Goal: Task Accomplishment & Management: Manage account settings

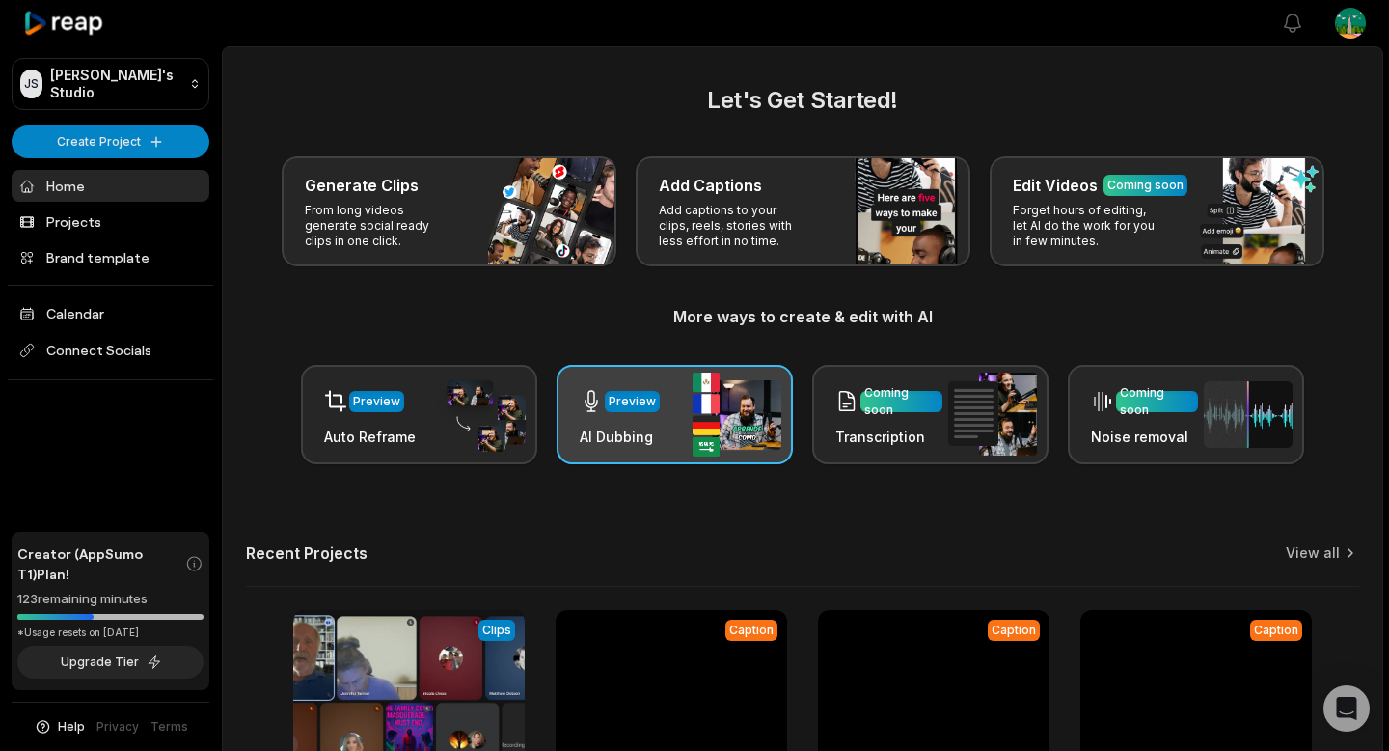
click at [697, 439] on img at bounding box center [737, 414] width 89 height 84
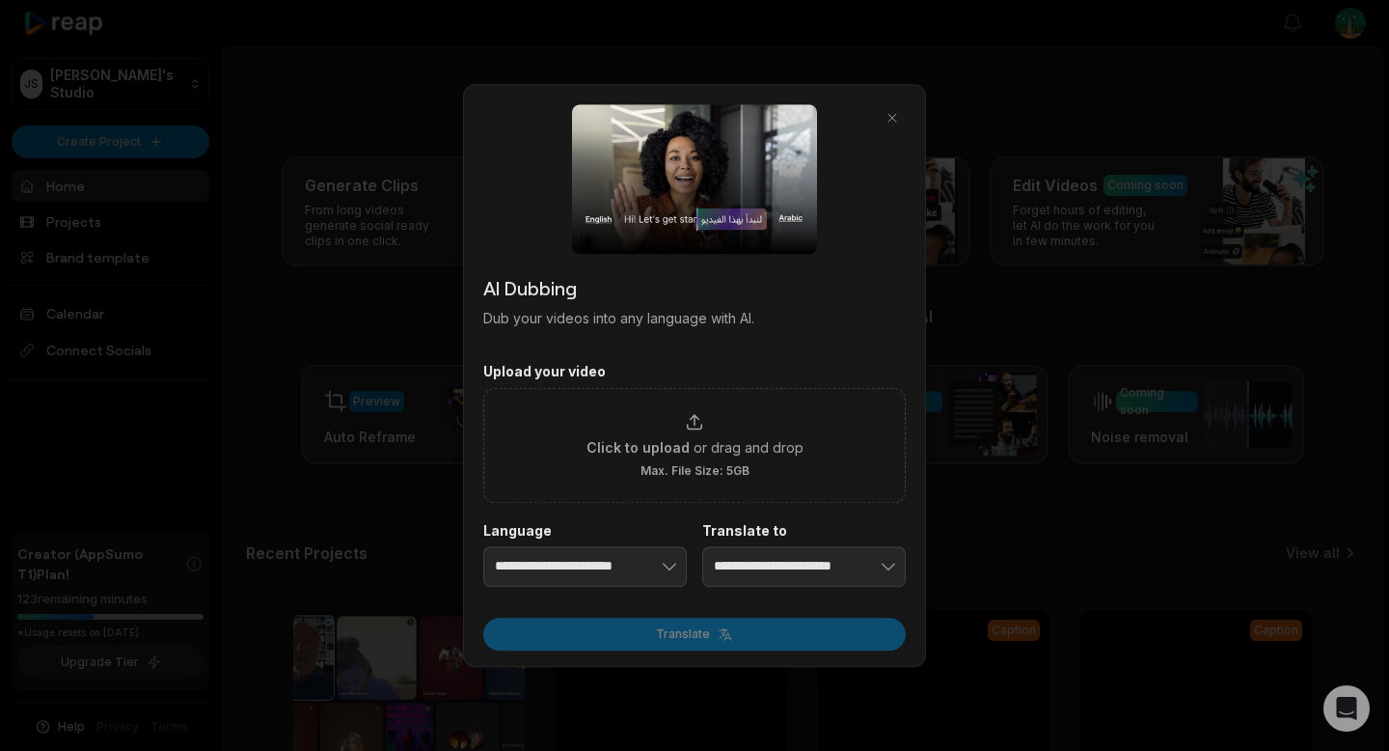
click at [697, 439] on span "or drag and drop" at bounding box center [749, 447] width 110 height 20
click at [0, 0] on input "Click to upload or drag and drop Max. File Size: 5GB" at bounding box center [0, 0] width 0 height 0
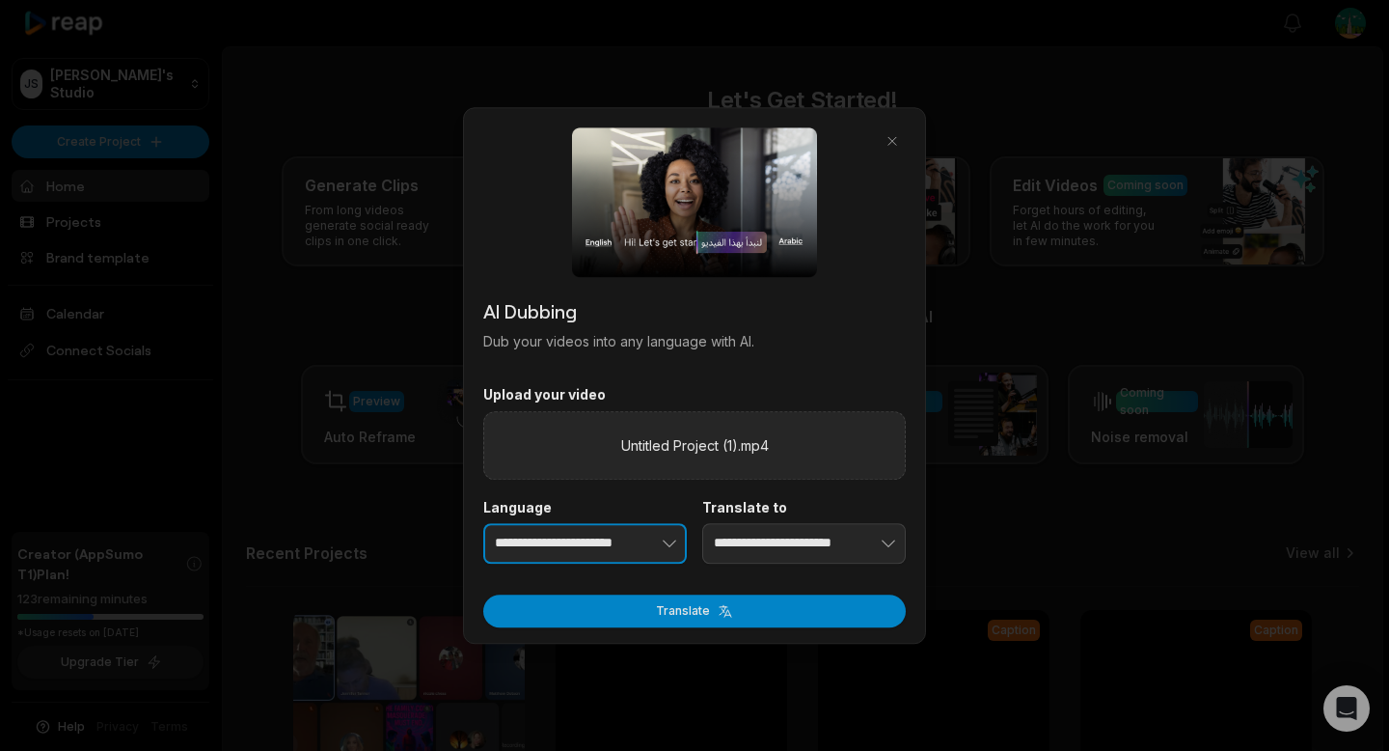
click at [633, 535] on button "button" at bounding box center [639, 543] width 95 height 41
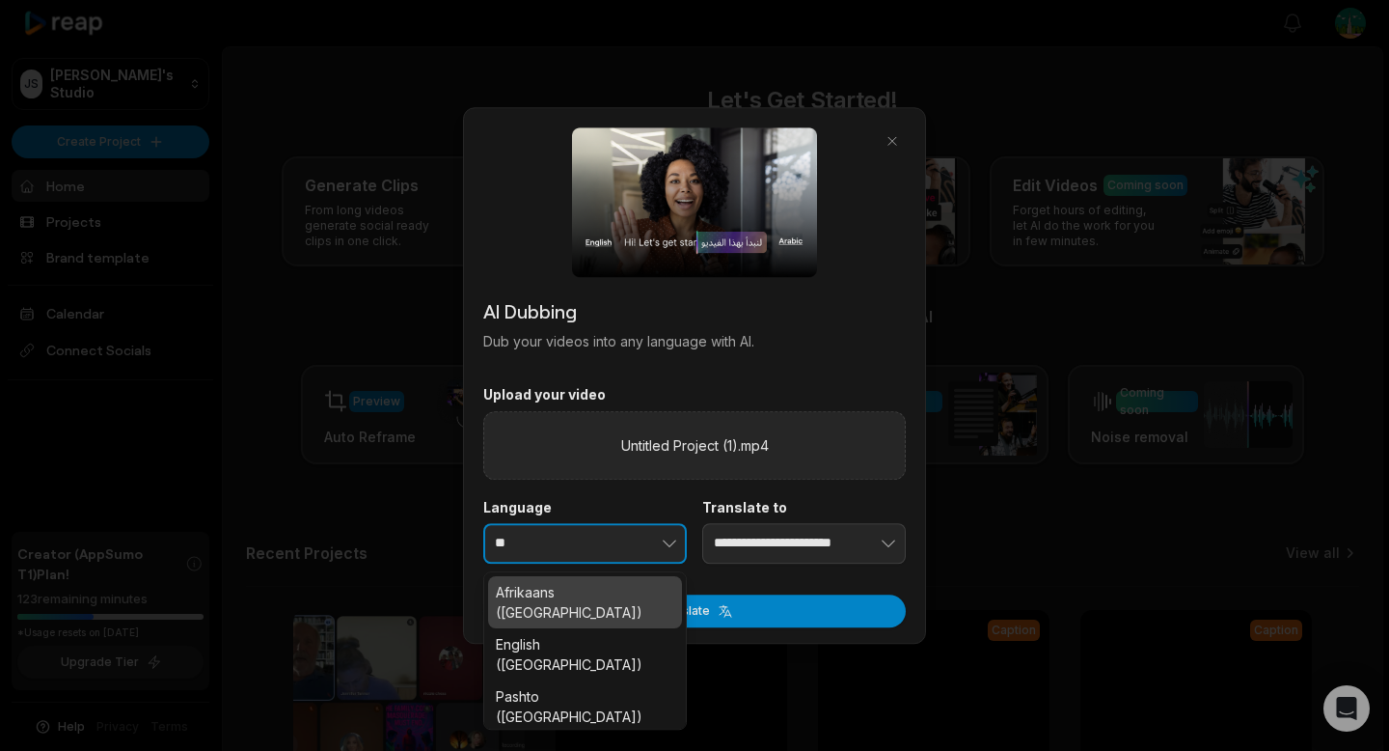
type input "*"
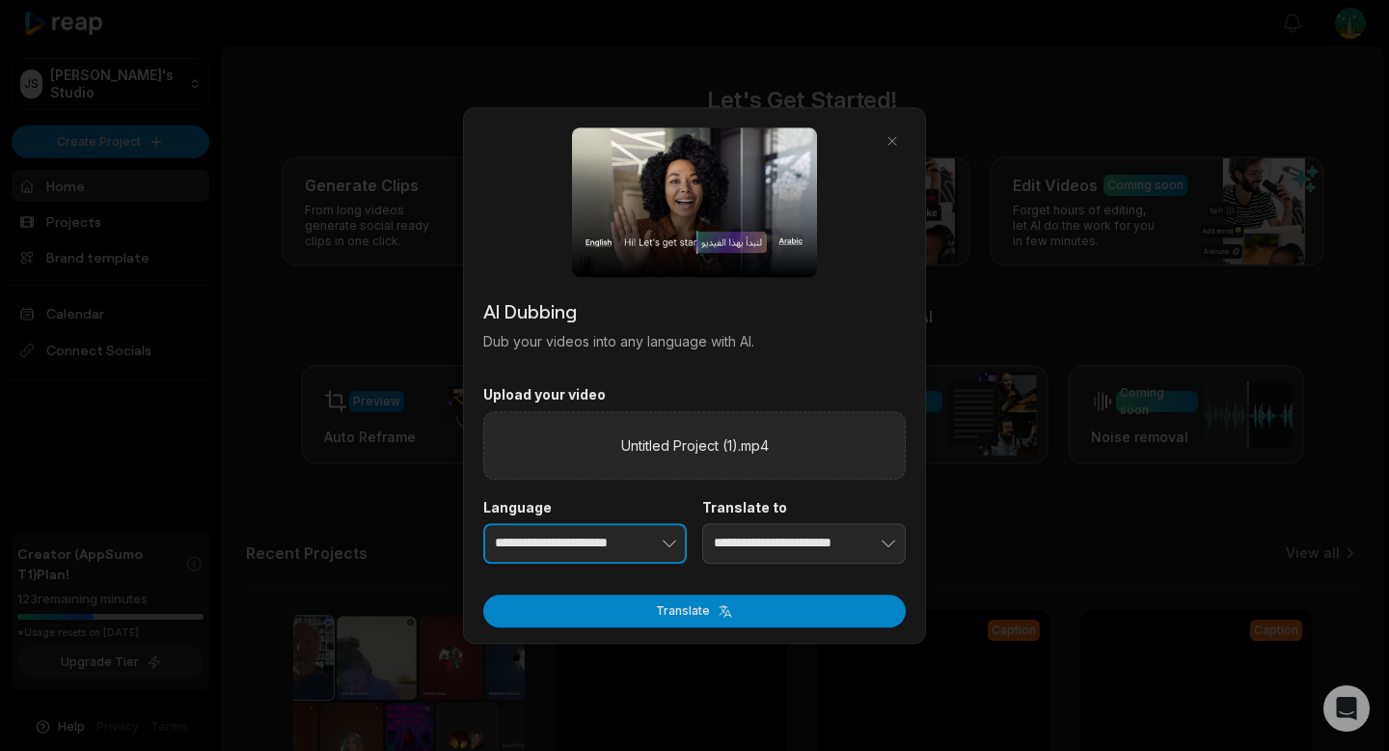
type input "**********"
click at [799, 555] on input "**********" at bounding box center [804, 543] width 204 height 41
click at [810, 536] on input "**********" at bounding box center [804, 543] width 204 height 41
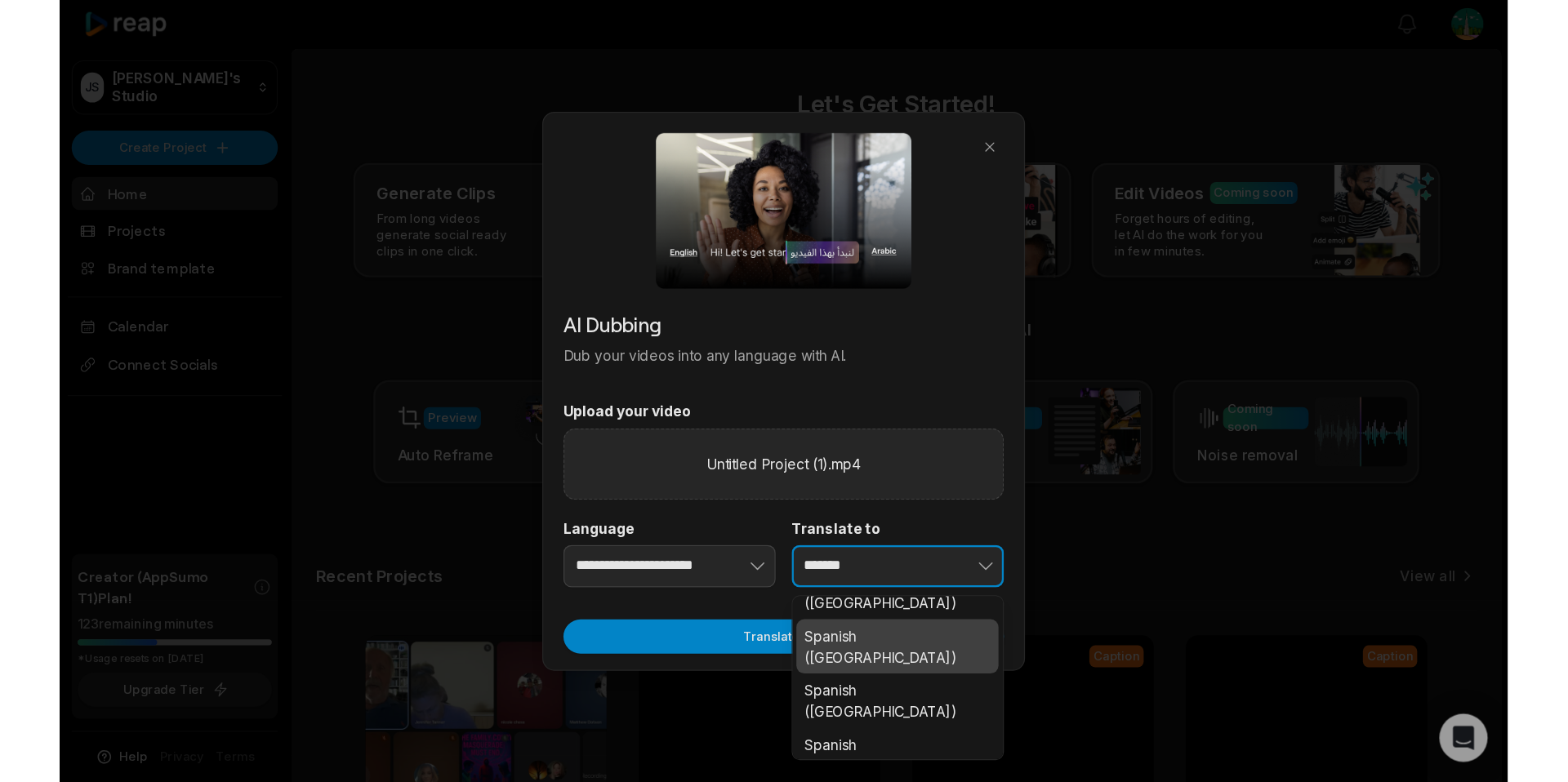
scroll to position [295, 0]
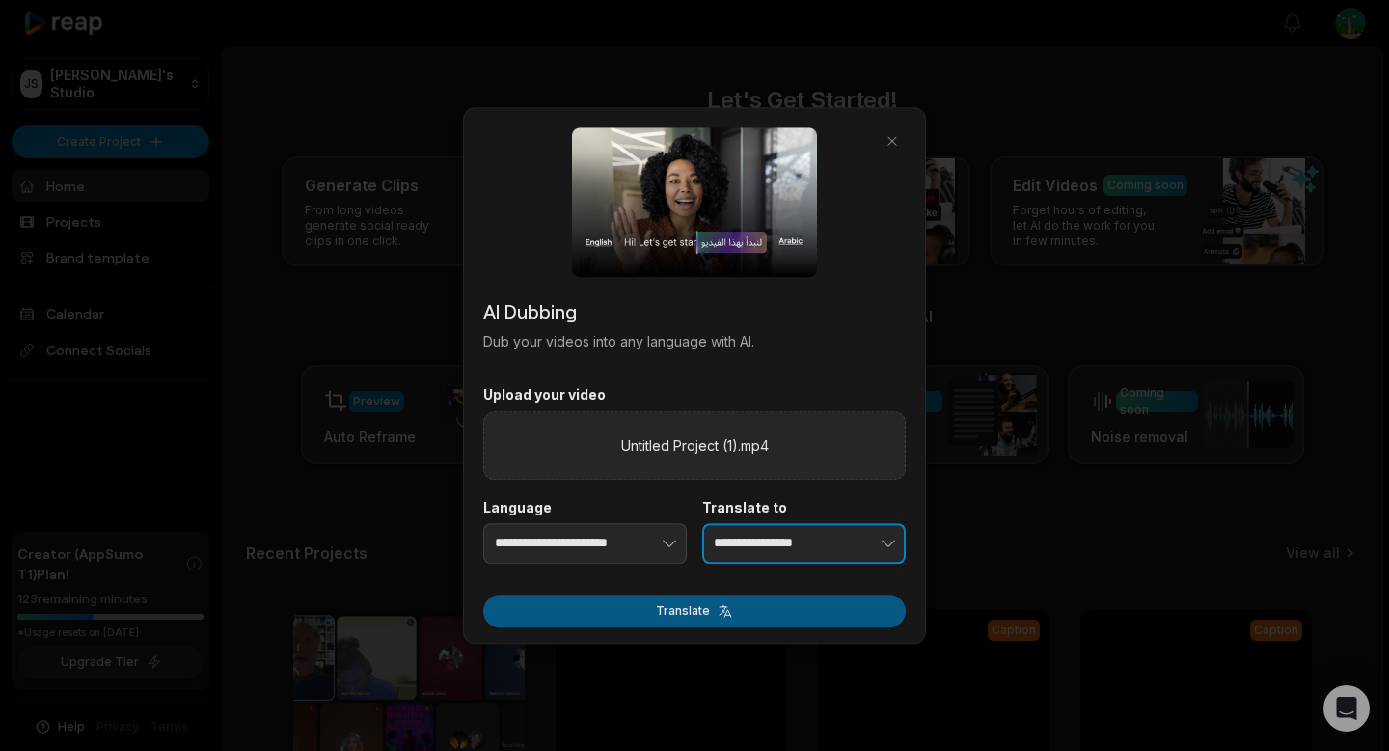
type input "**********"
click at [762, 603] on button "Translate" at bounding box center [694, 610] width 423 height 33
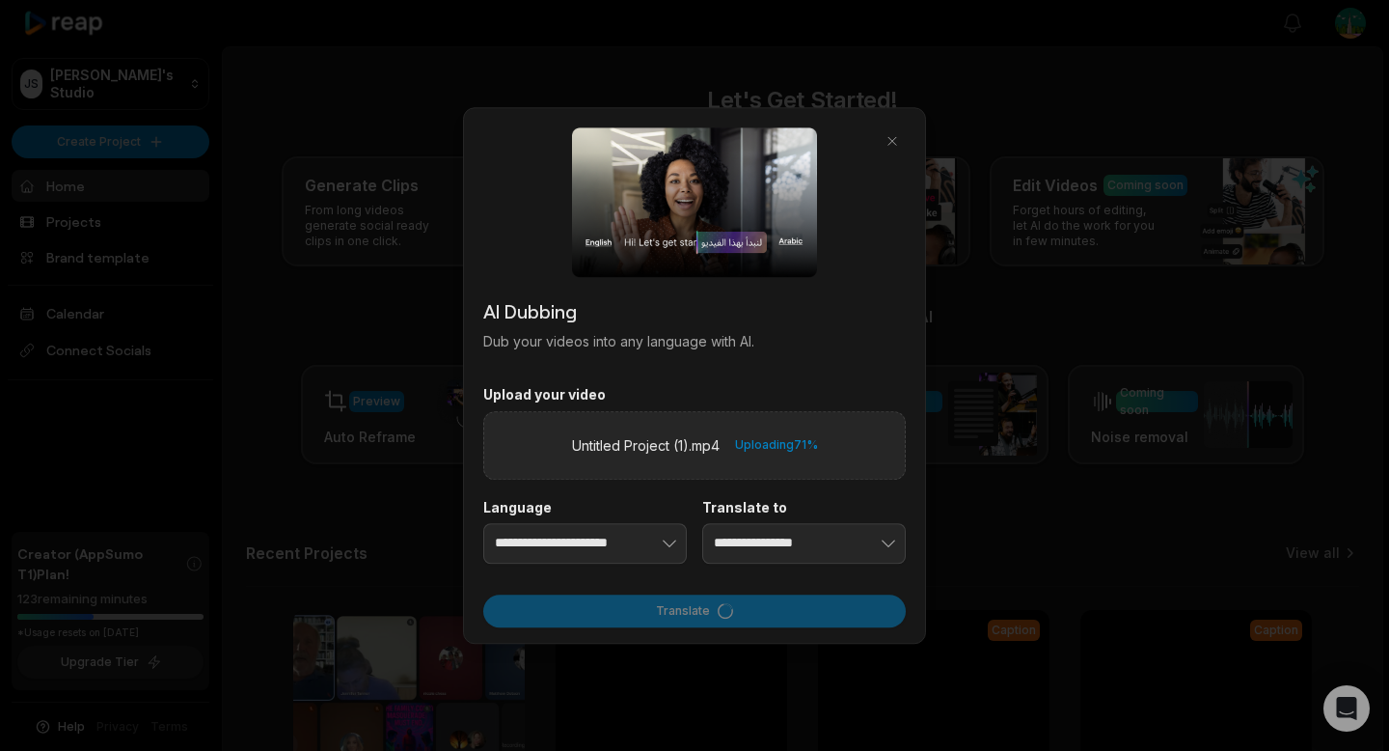
click at [601, 326] on div "AI Dubbing Dub your videos into any language with AI." at bounding box center [694, 323] width 423 height 55
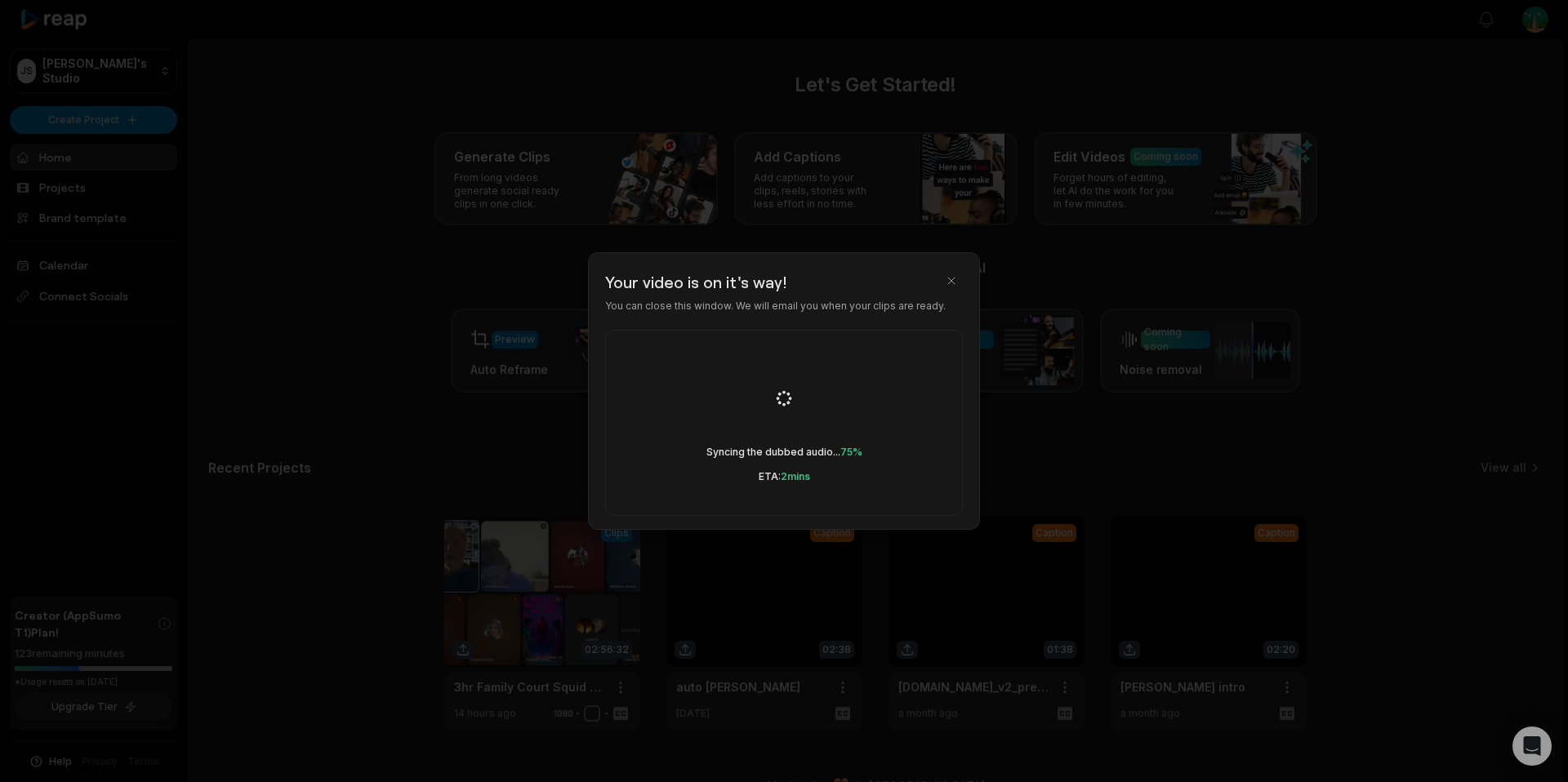
click at [732, 425] on div "Syncing the dubbed audio... 75% ETA: 2 mins" at bounding box center [784, 423] width 358 height 186
click at [956, 285] on button "button" at bounding box center [951, 280] width 23 height 23
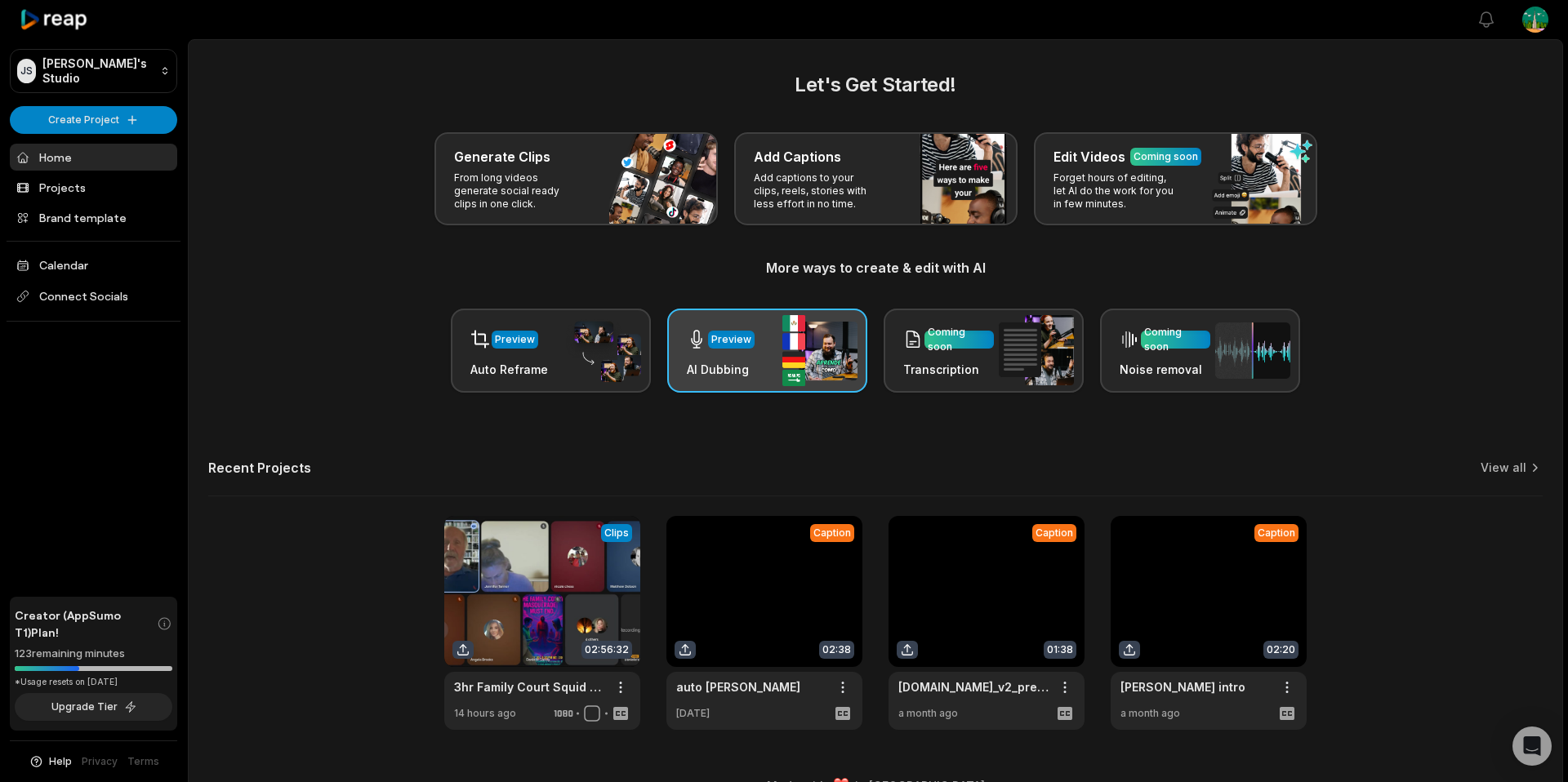
click at [802, 329] on img at bounding box center [819, 350] width 75 height 71
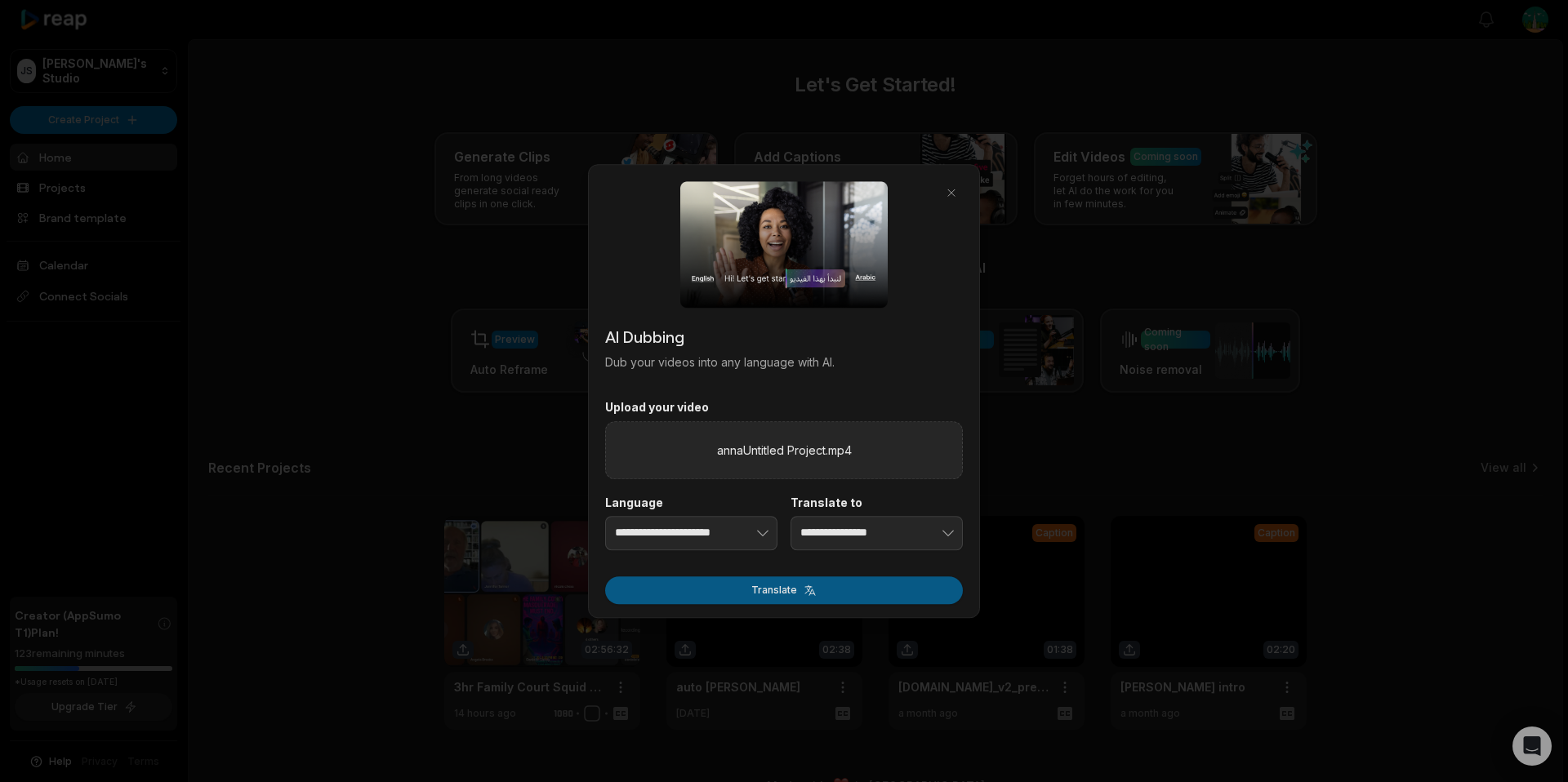
click at [791, 586] on button "Translate" at bounding box center [784, 590] width 358 height 28
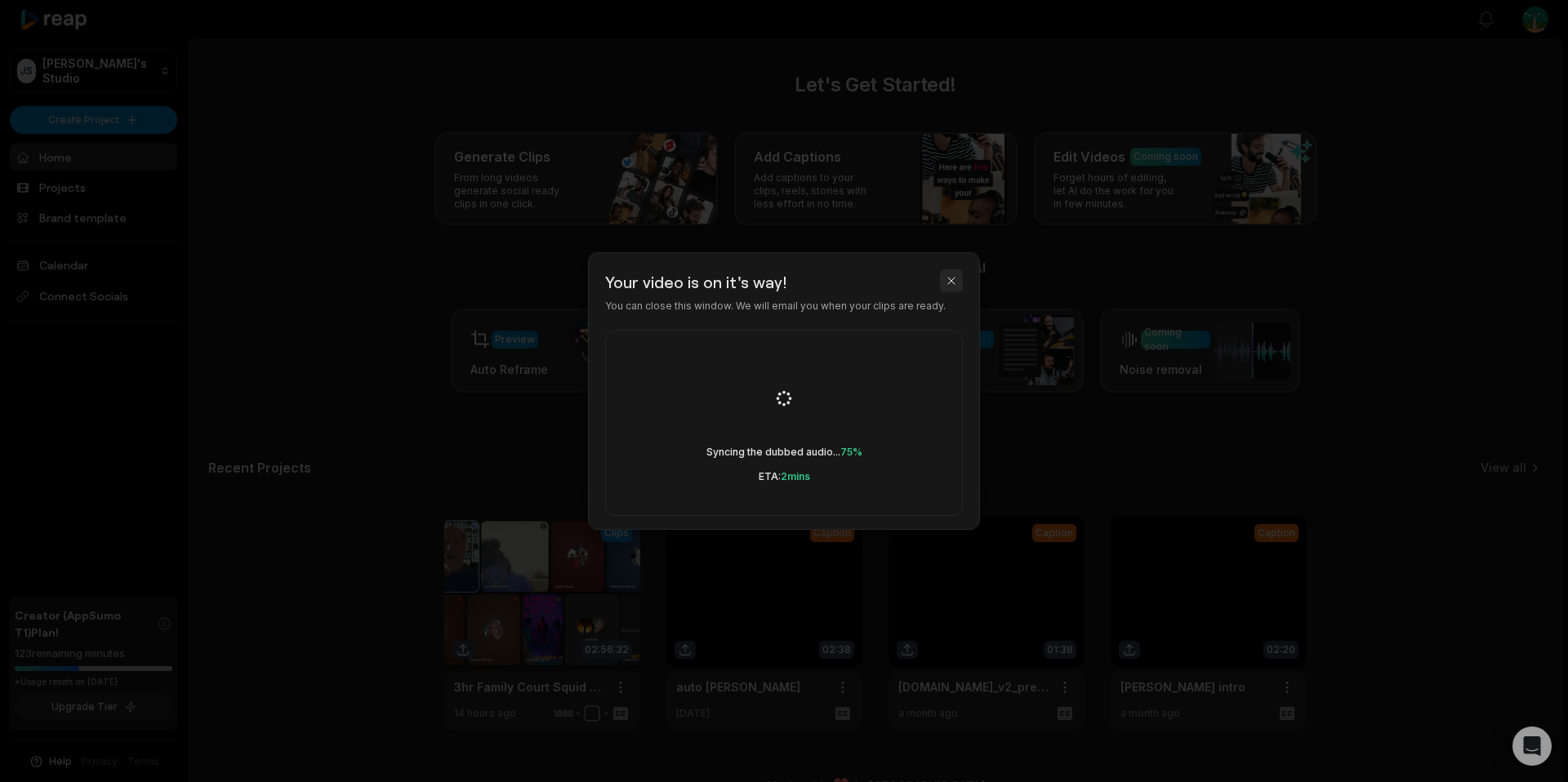
click at [949, 277] on button "button" at bounding box center [951, 280] width 23 height 23
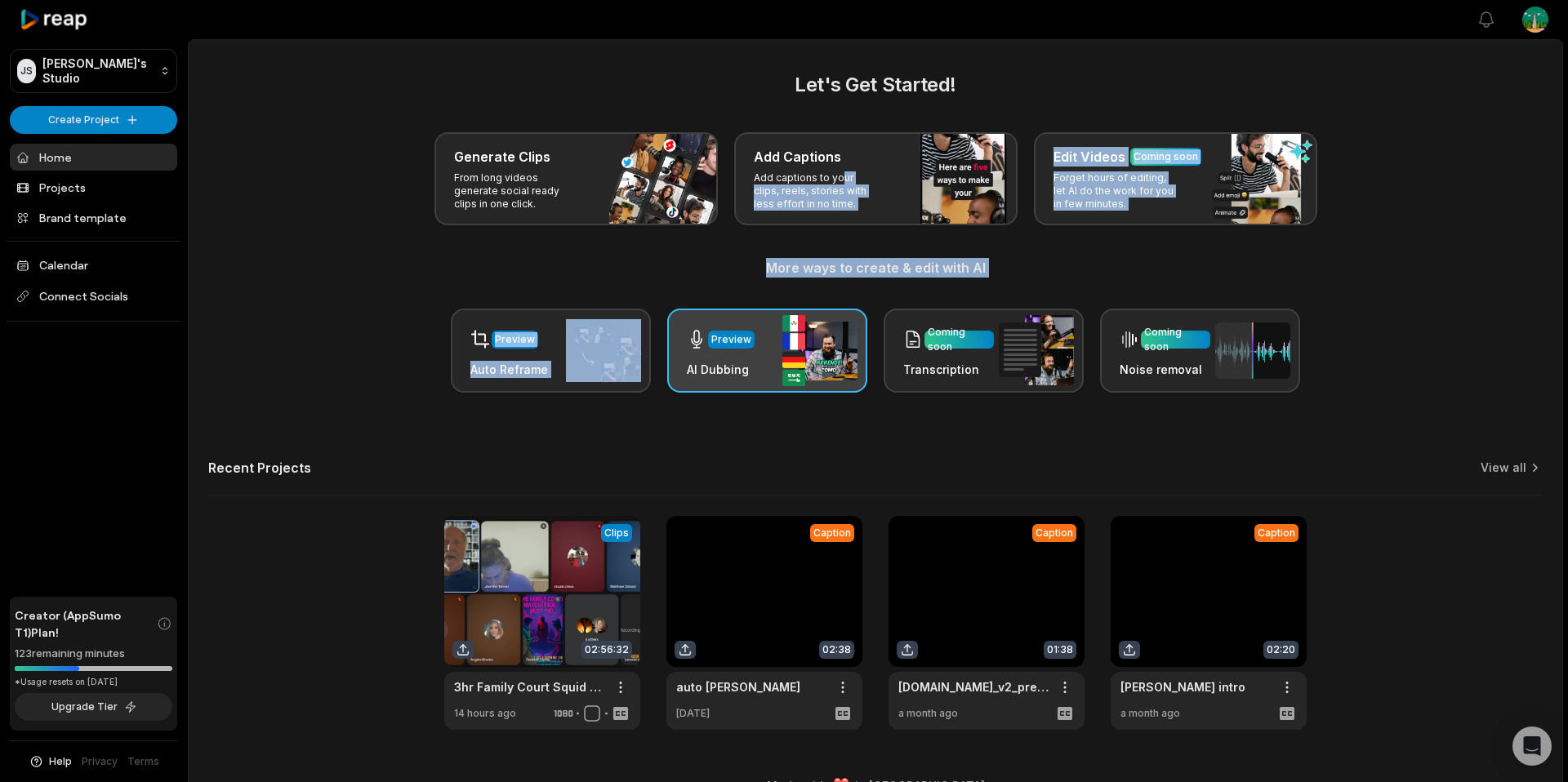
drag, startPoint x: 841, startPoint y: 184, endPoint x: 733, endPoint y: 319, distance: 172.9
click at [733, 322] on div "Let's Get Started! Generate Clips From long videos generate social ready clips …" at bounding box center [875, 231] width 1334 height 322
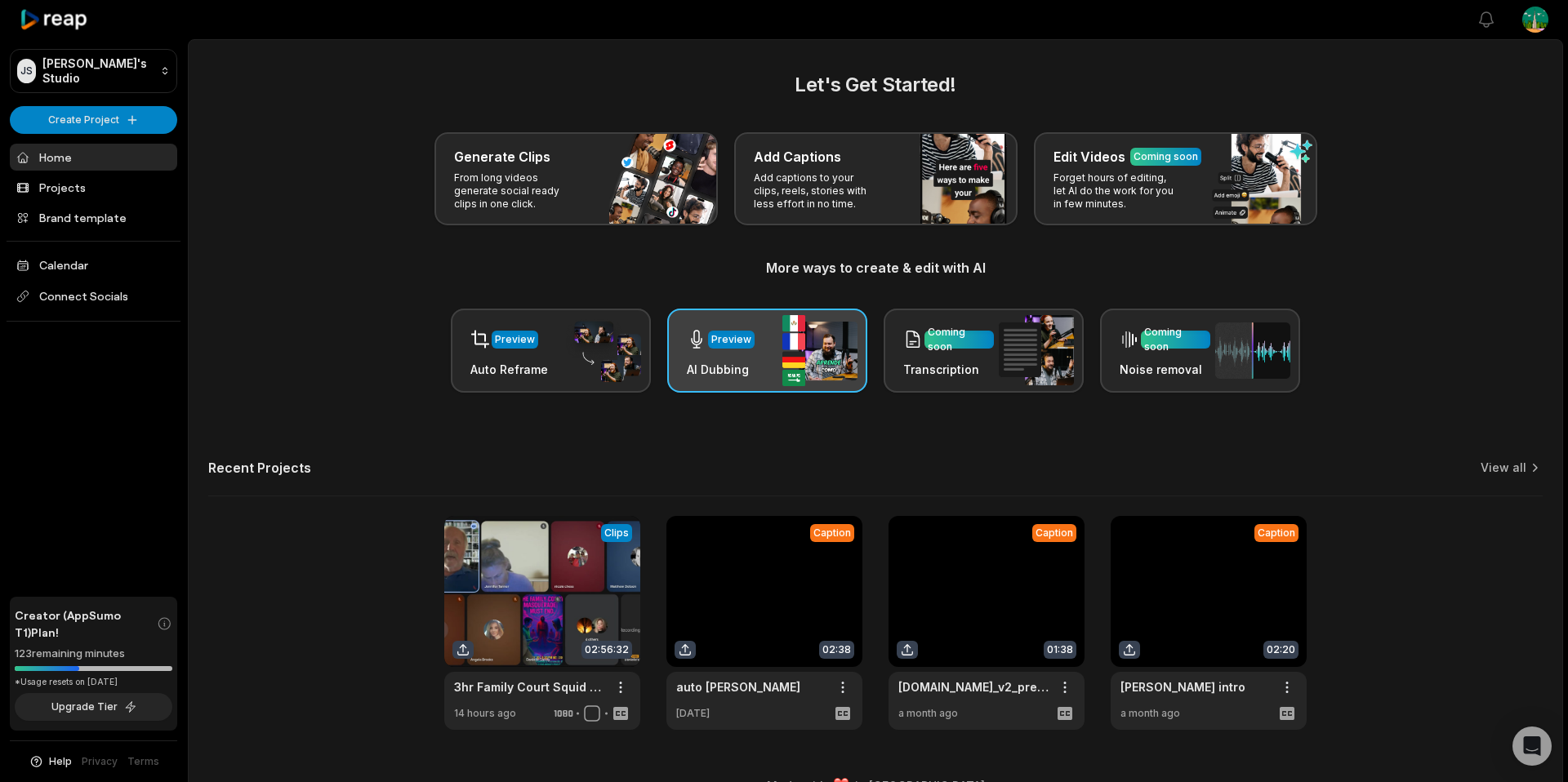
click at [755, 336] on div "Preview AI Dubbing" at bounding box center [767, 350] width 200 height 84
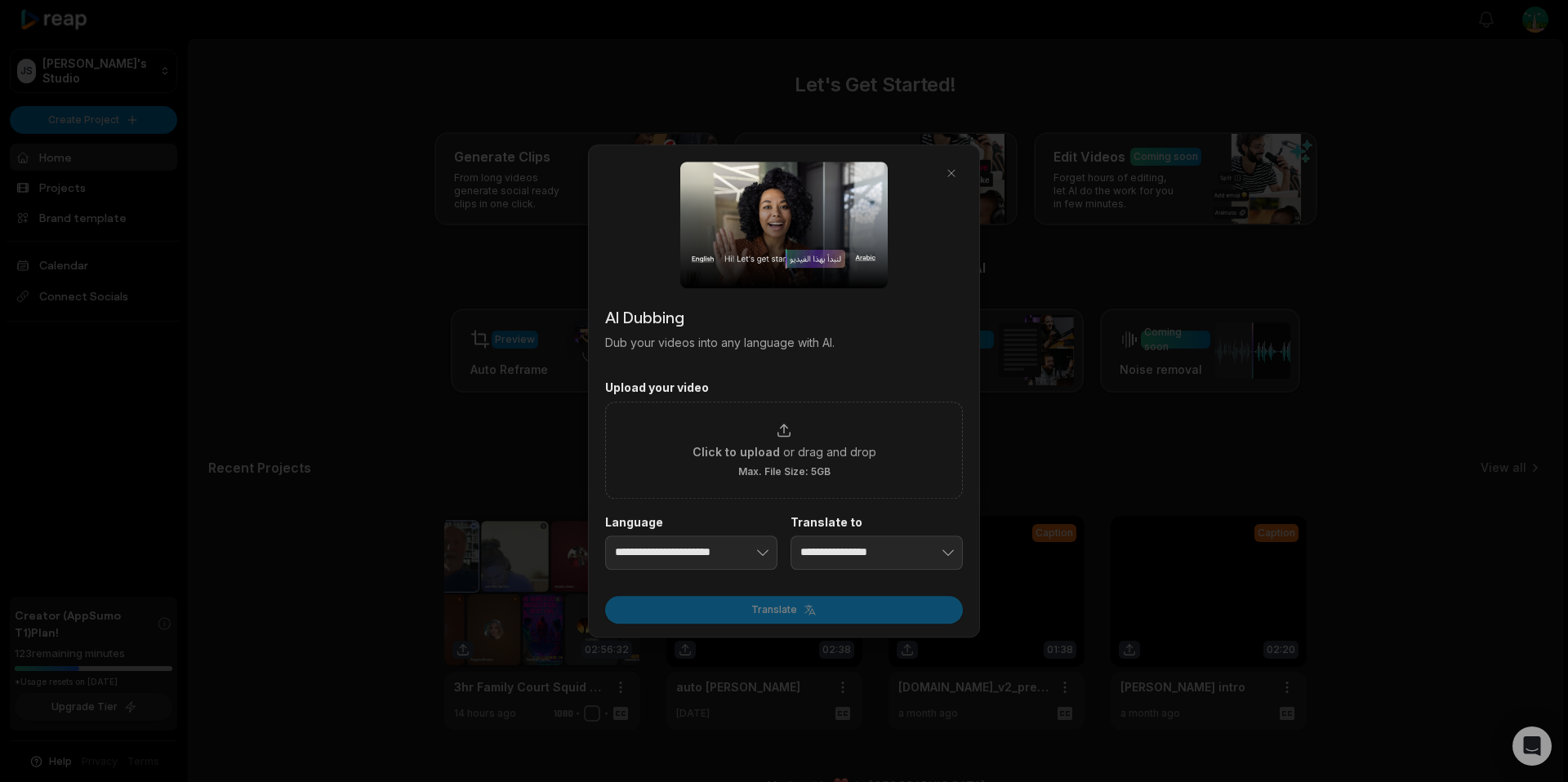
click at [755, 336] on p "Dub your videos into any language with AI." at bounding box center [784, 343] width 358 height 17
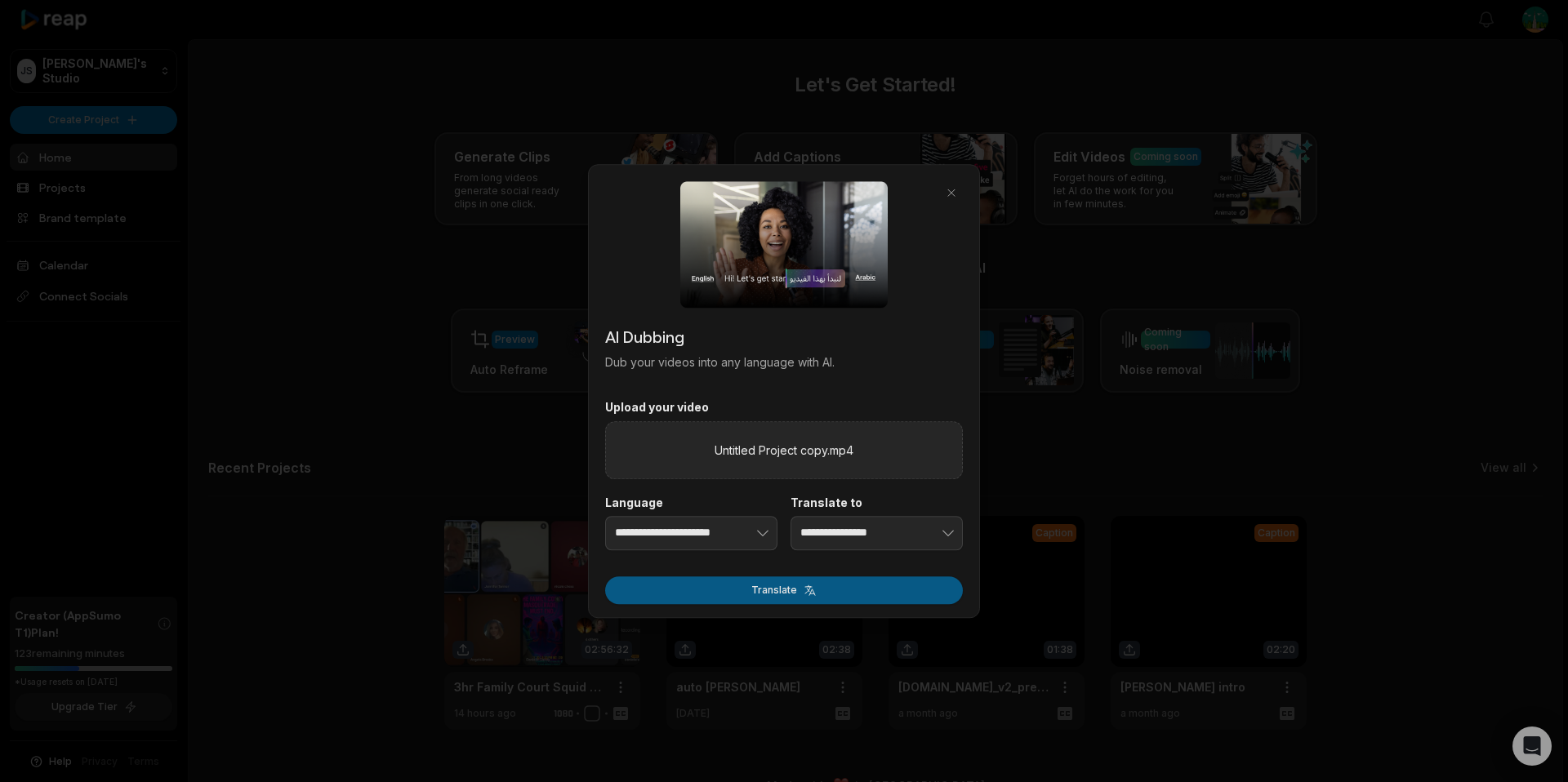
click at [785, 588] on button "Translate" at bounding box center [784, 590] width 358 height 28
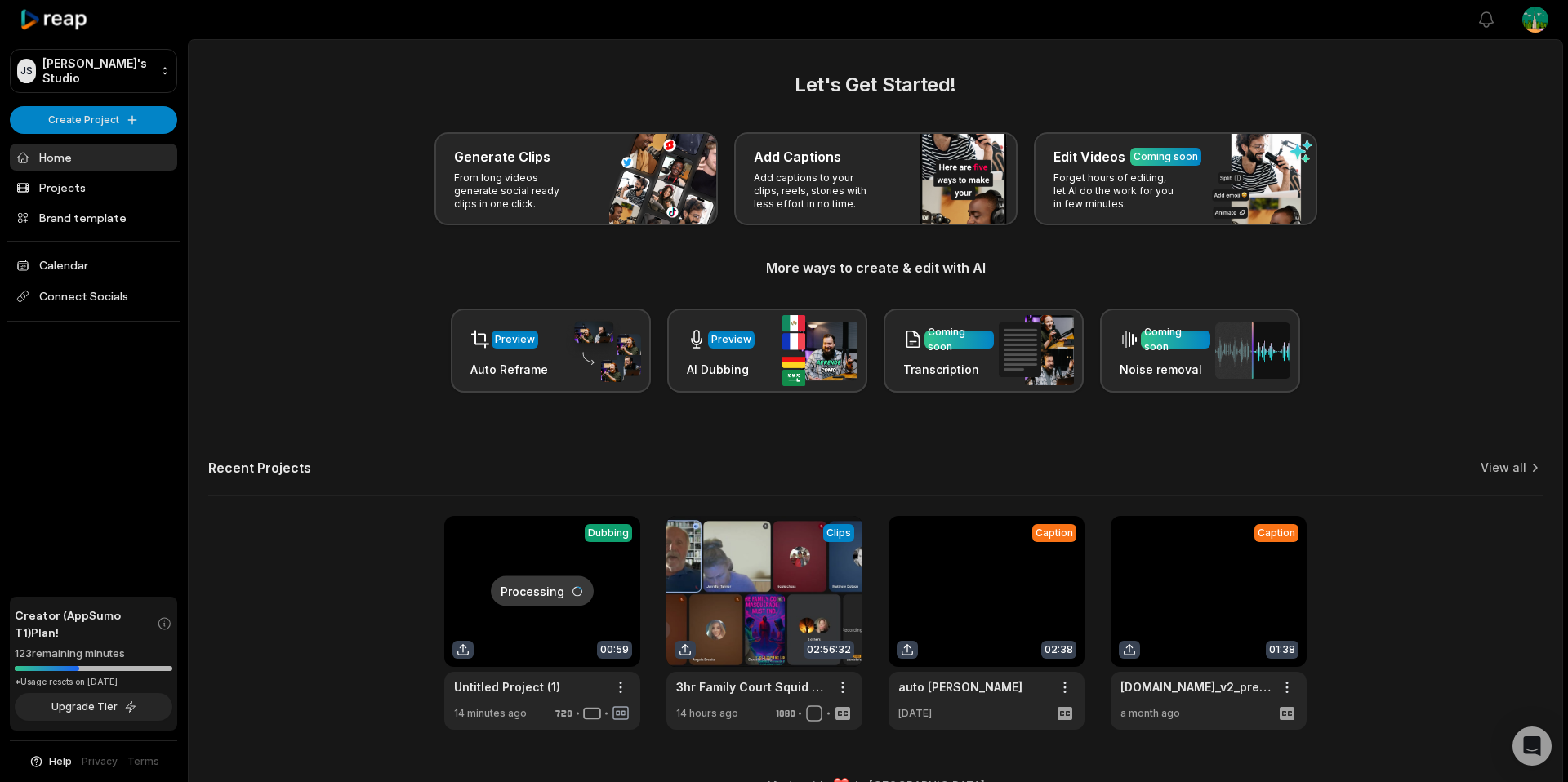
click at [604, 578] on link at bounding box center [542, 623] width 196 height 214
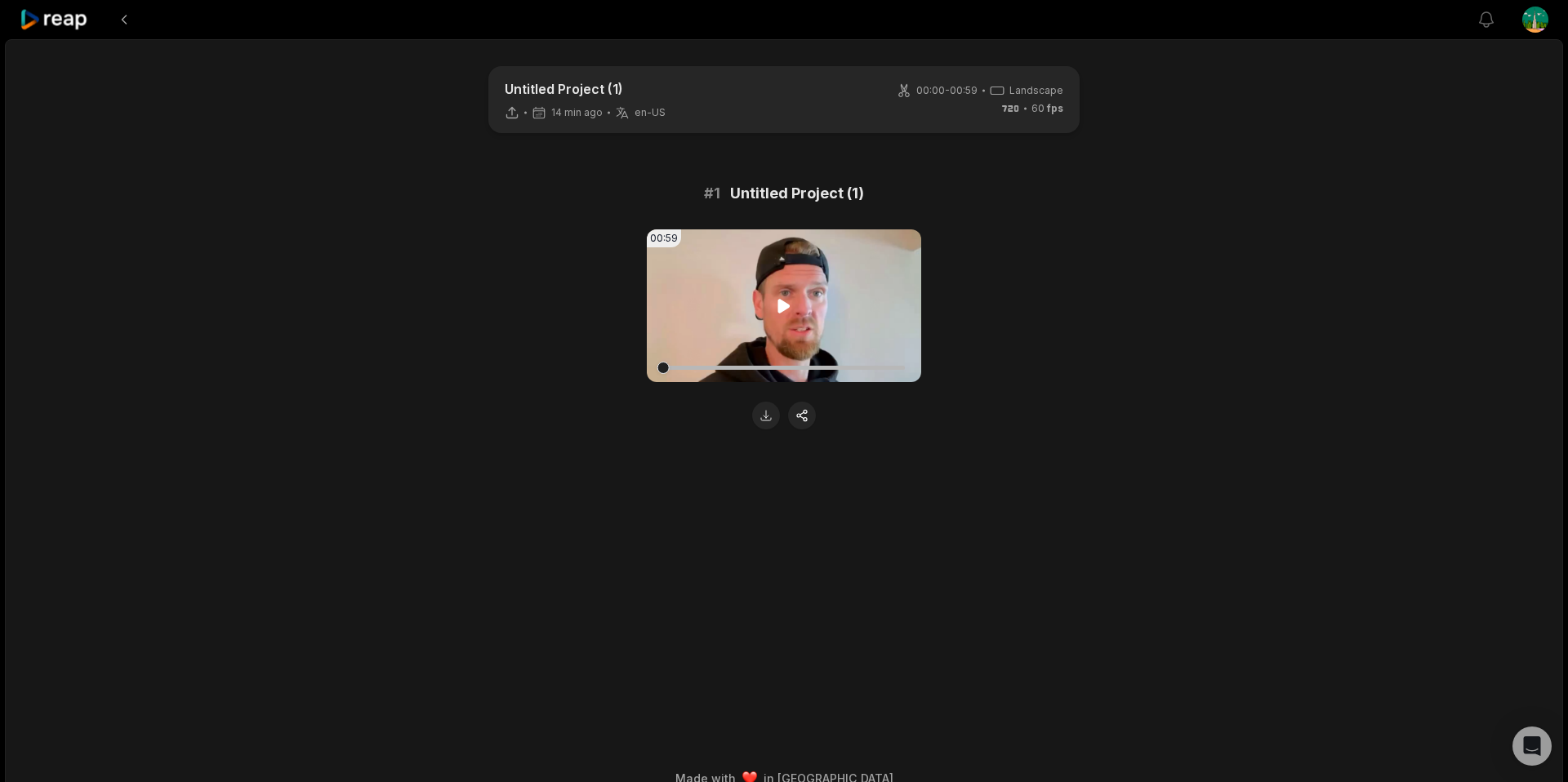
click at [719, 320] on video "Your browser does not support mp4 format." at bounding box center [784, 306] width 274 height 152
click at [763, 422] on button at bounding box center [766, 416] width 28 height 28
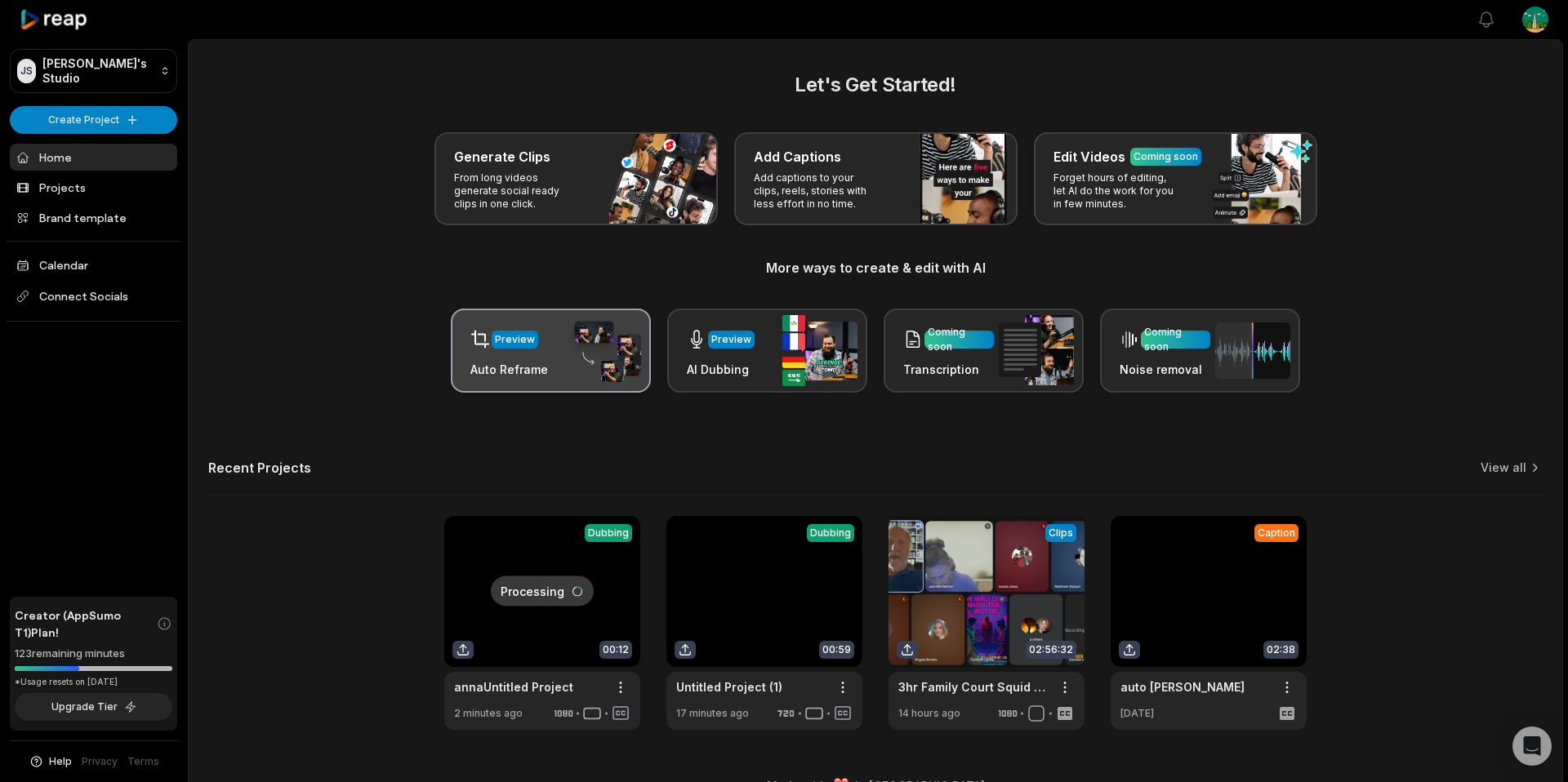
scroll to position [33, 0]
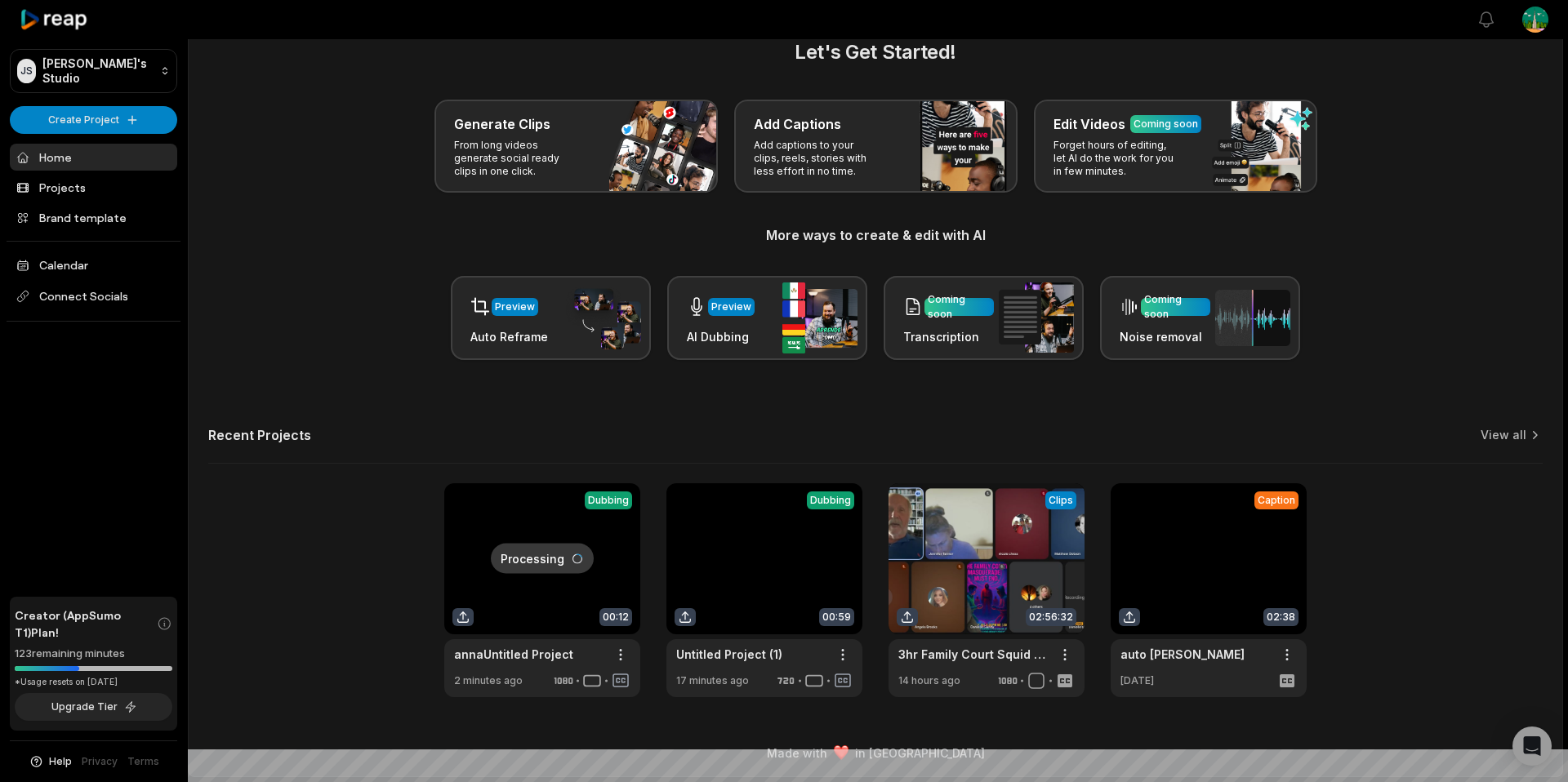
click at [598, 586] on link at bounding box center [542, 590] width 196 height 214
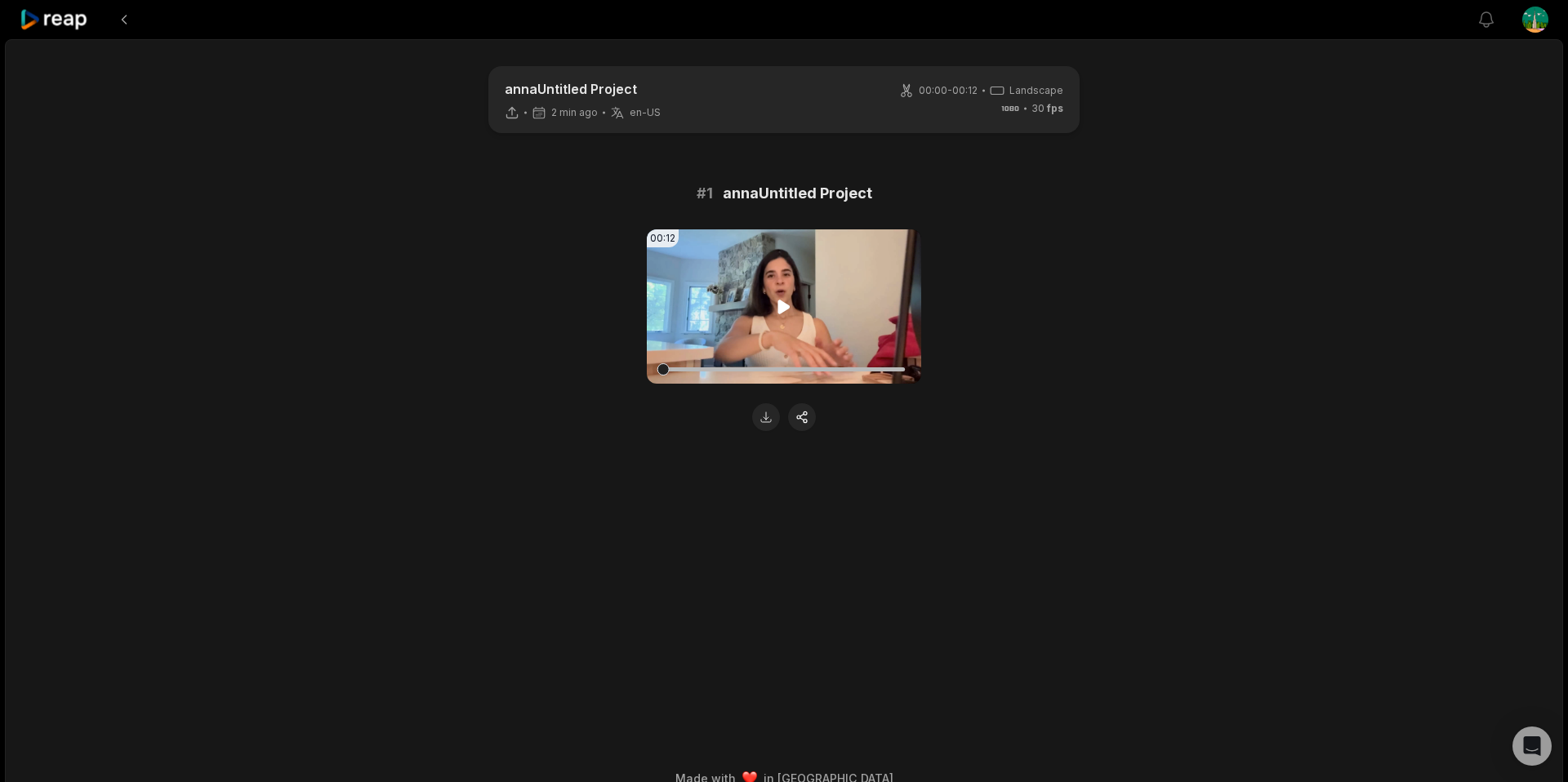
click at [761, 295] on video "Your browser does not support mp4 format." at bounding box center [784, 306] width 274 height 154
click at [774, 305] on icon at bounding box center [784, 306] width 19 height 19
click at [771, 419] on button at bounding box center [766, 417] width 28 height 28
click at [80, 23] on icon at bounding box center [54, 20] width 69 height 22
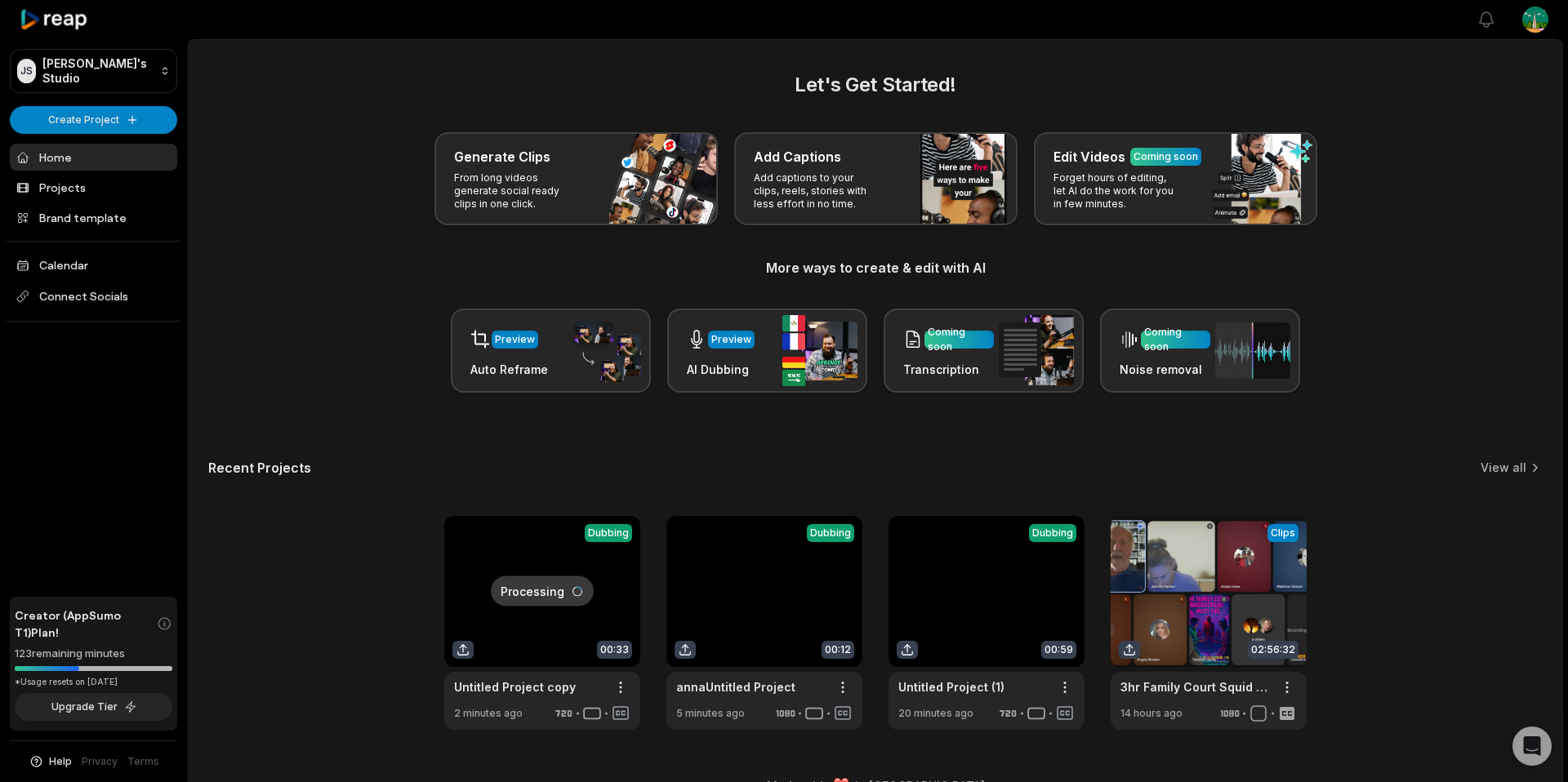
click at [556, 568] on link at bounding box center [542, 623] width 196 height 214
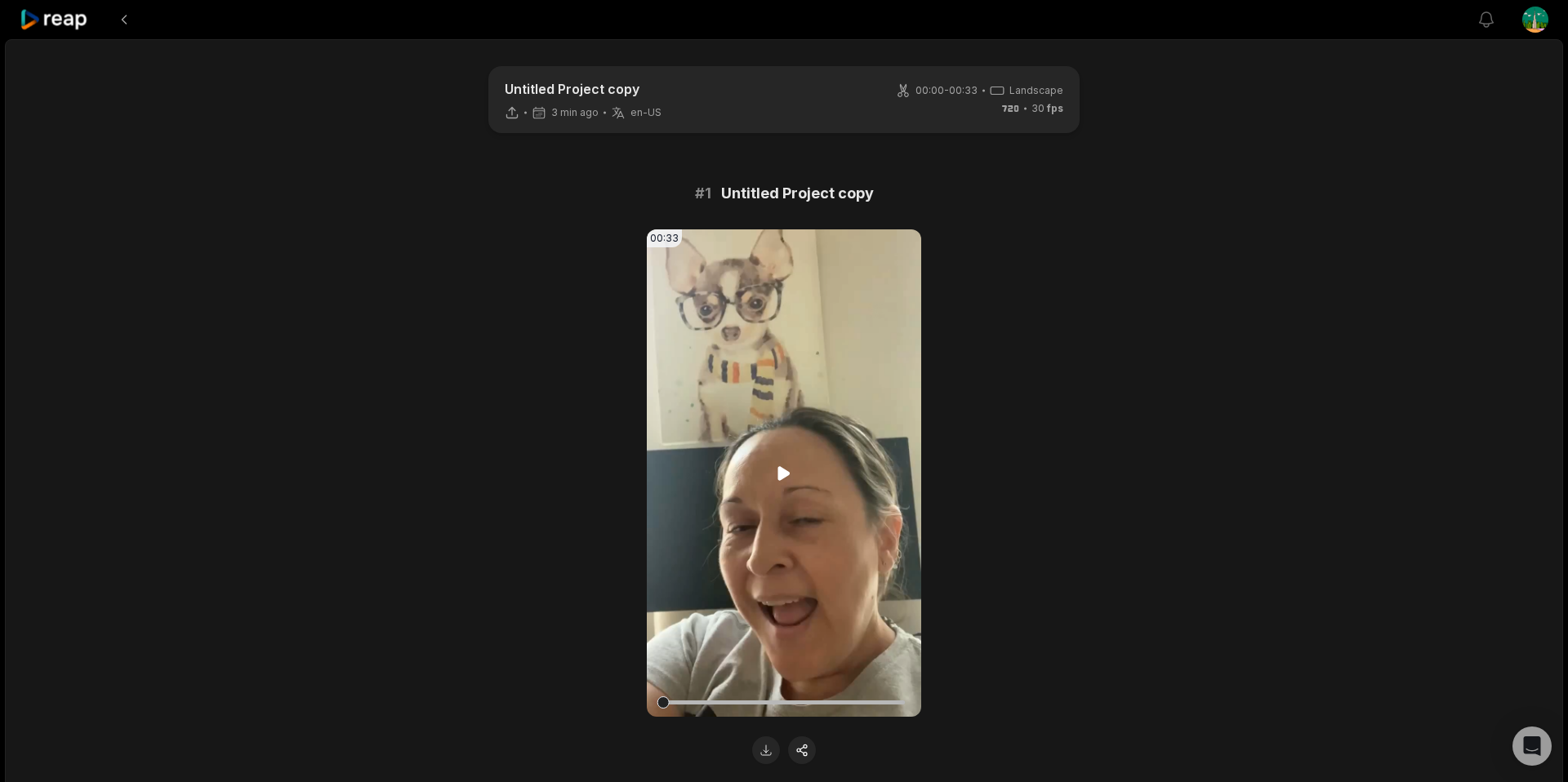
click at [750, 489] on video "Your browser does not support mp4 format." at bounding box center [784, 473] width 274 height 487
click at [766, 751] on button at bounding box center [766, 750] width 28 height 28
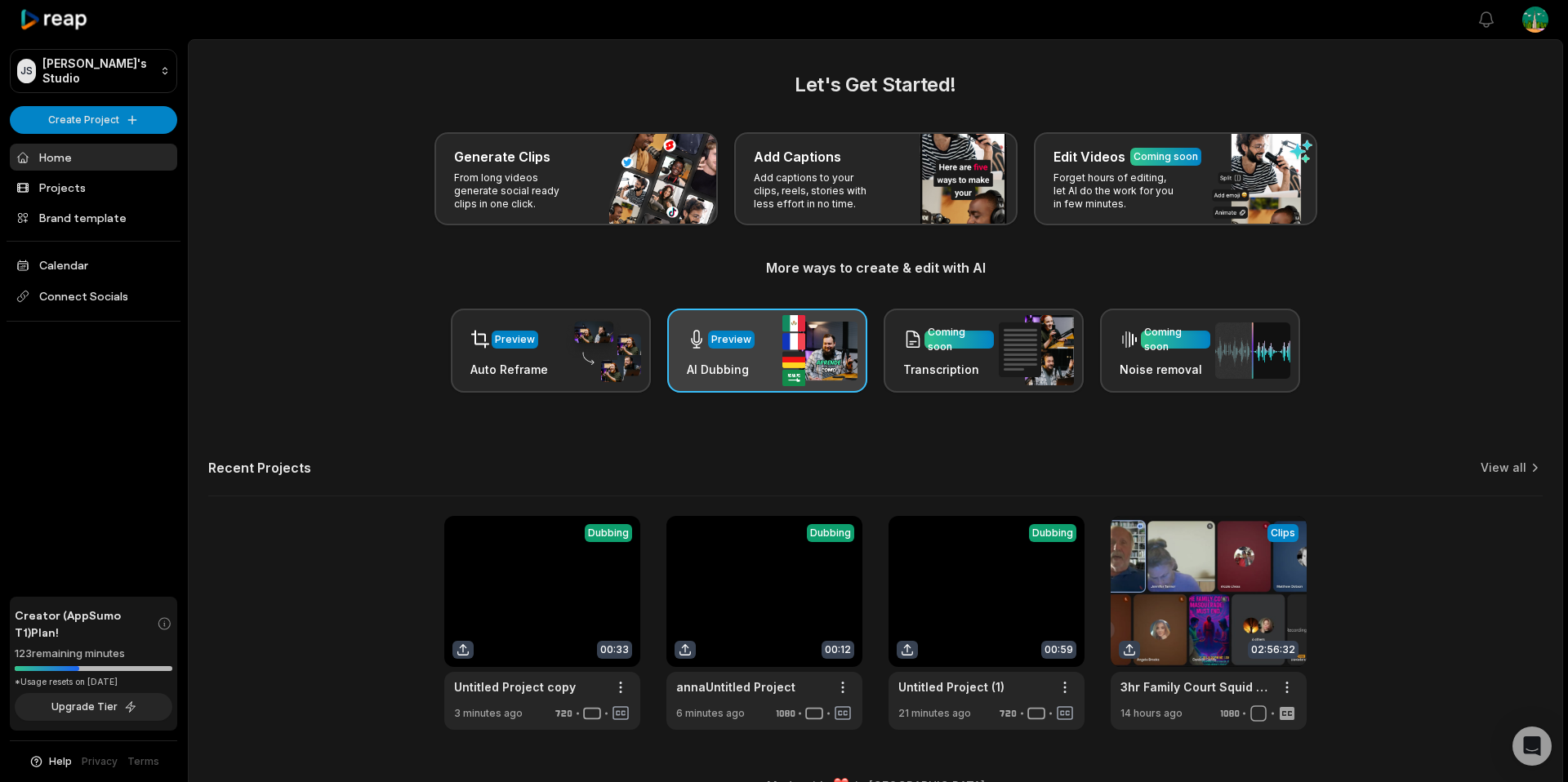
click at [740, 363] on h3 "AI Dubbing" at bounding box center [720, 369] width 68 height 17
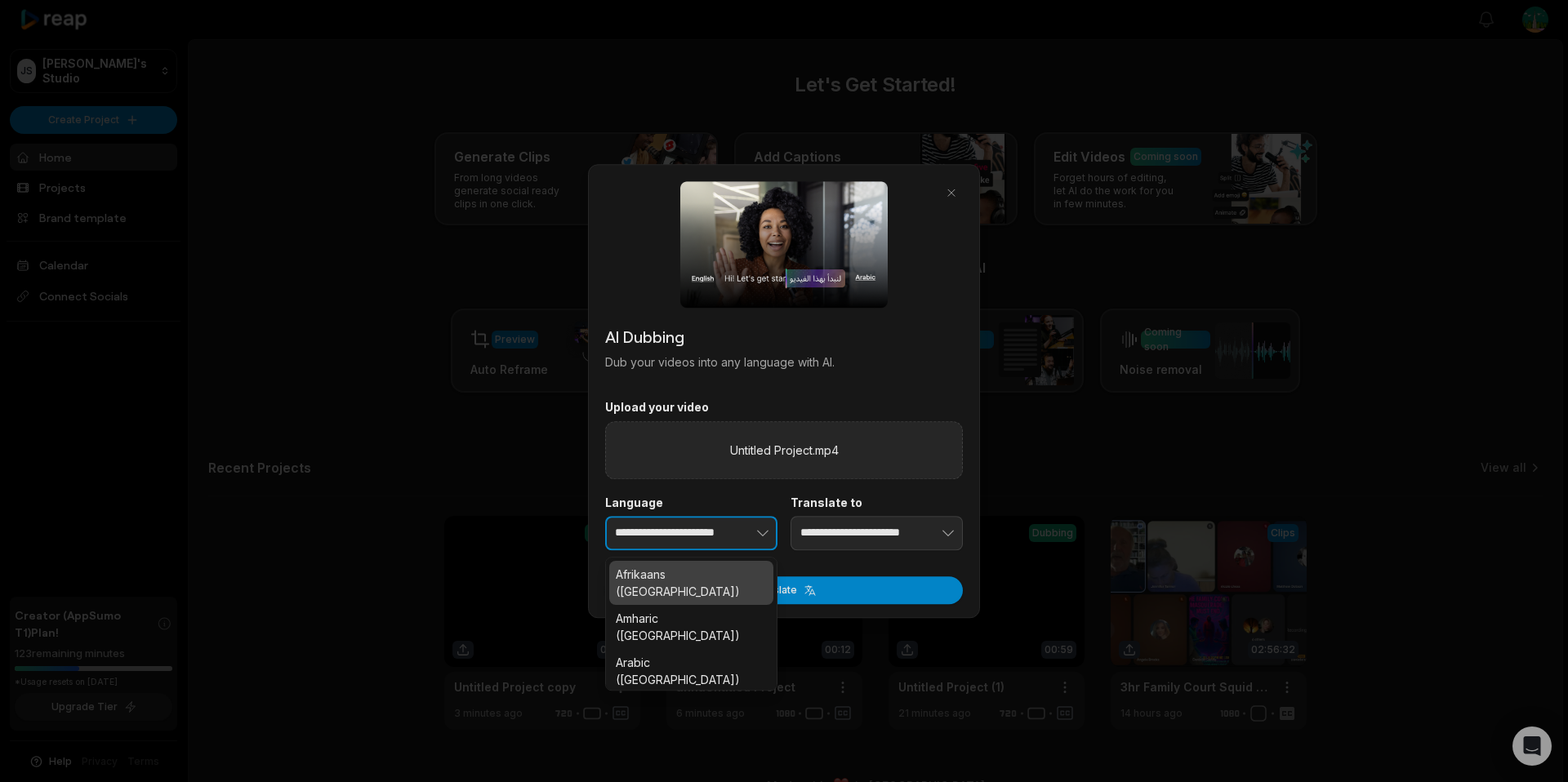
click at [739, 537] on button "button" at bounding box center [737, 533] width 80 height 35
type input "*"
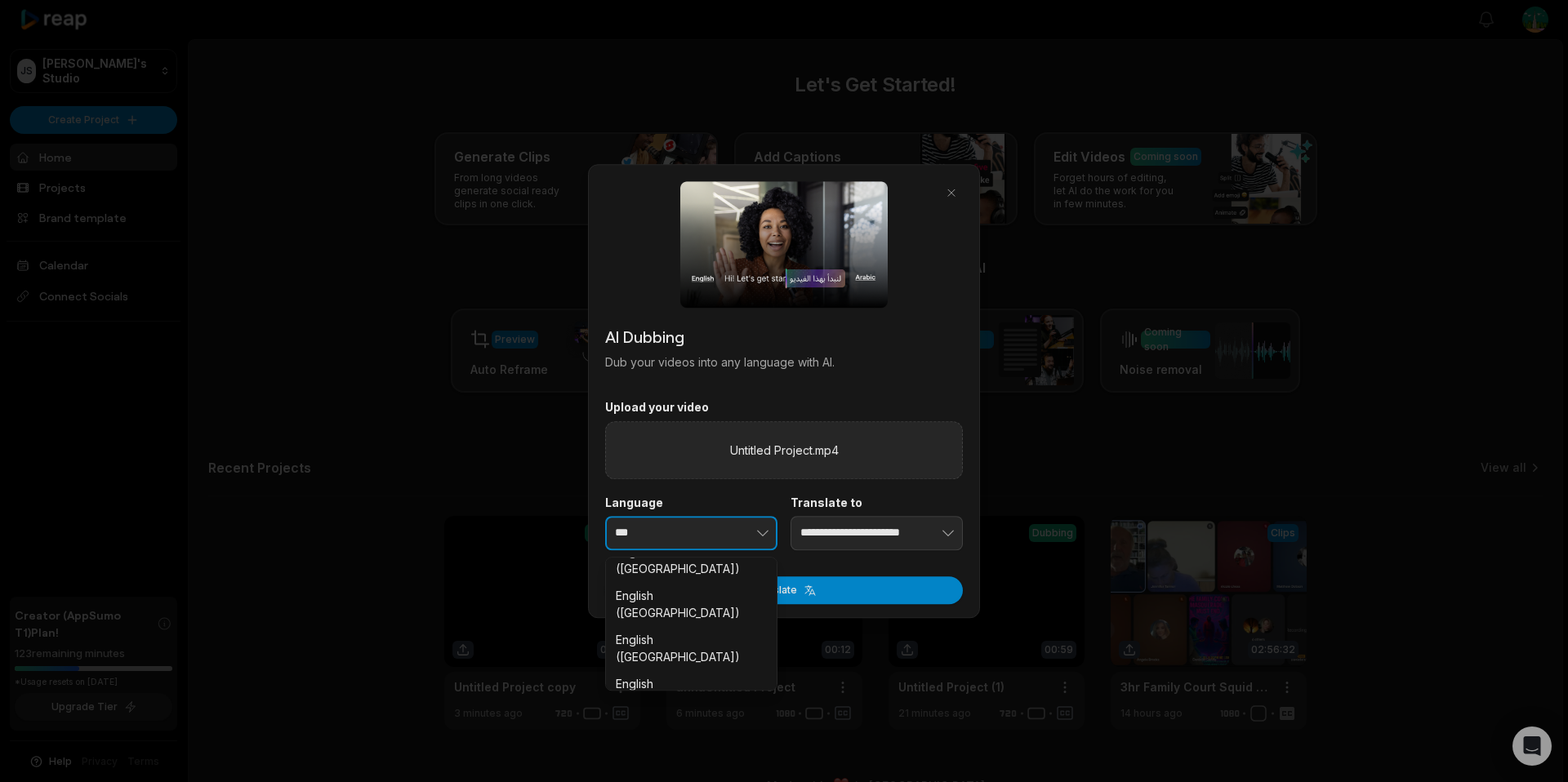
scroll to position [278, 0]
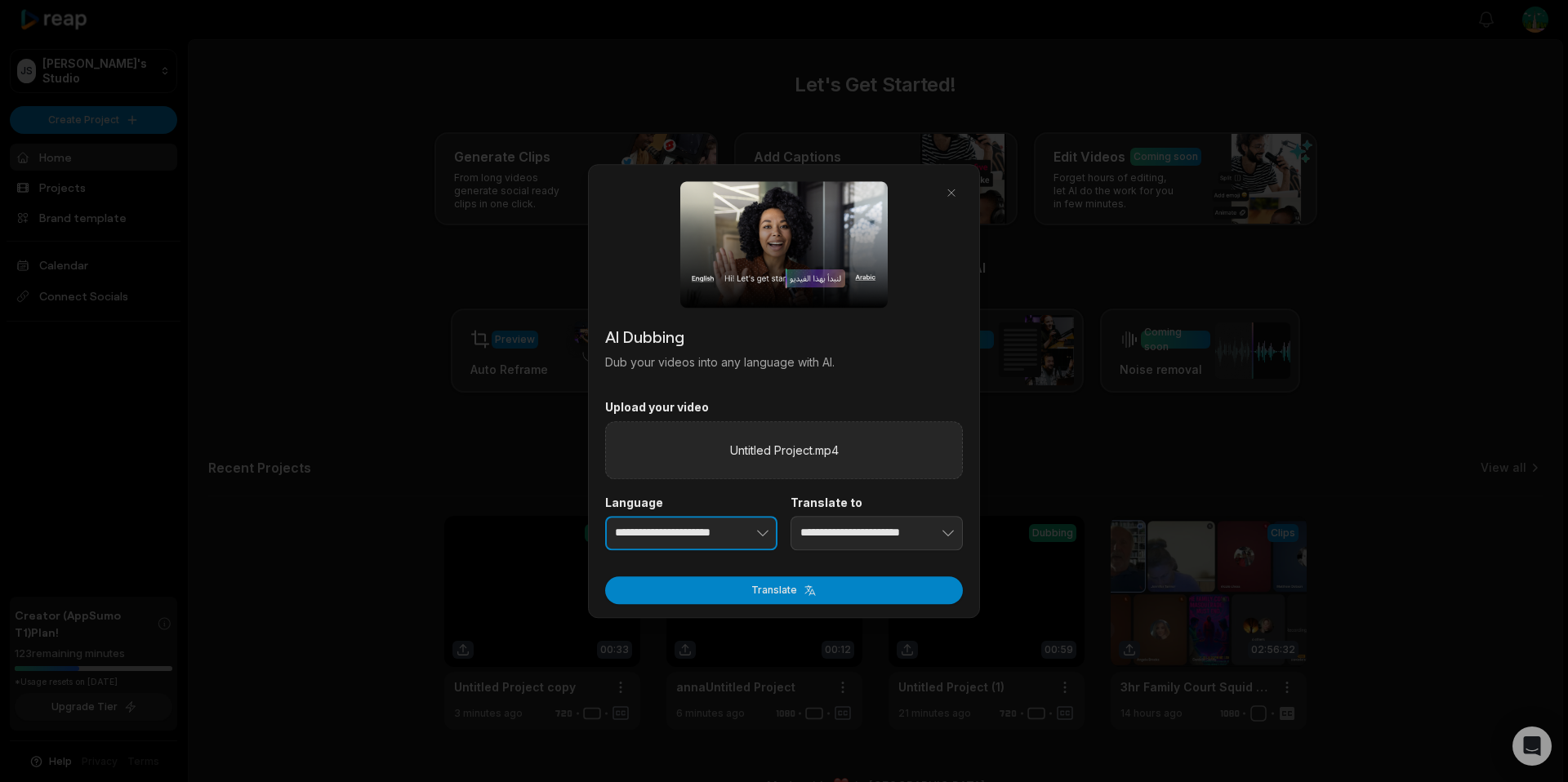
type input "**********"
click at [905, 533] on button "button" at bounding box center [922, 533] width 80 height 35
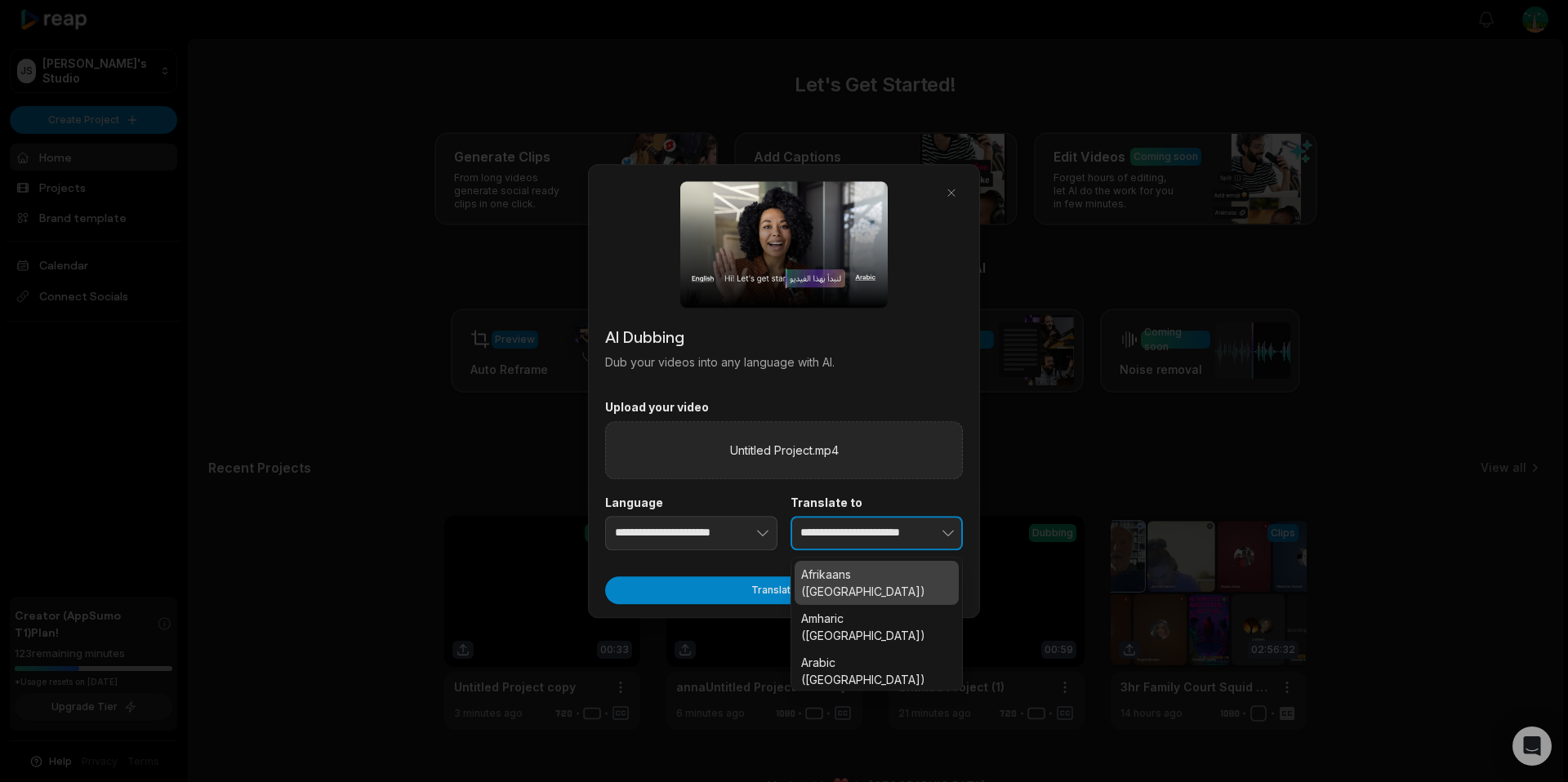
click at [870, 537] on input "**********" at bounding box center [877, 533] width 173 height 35
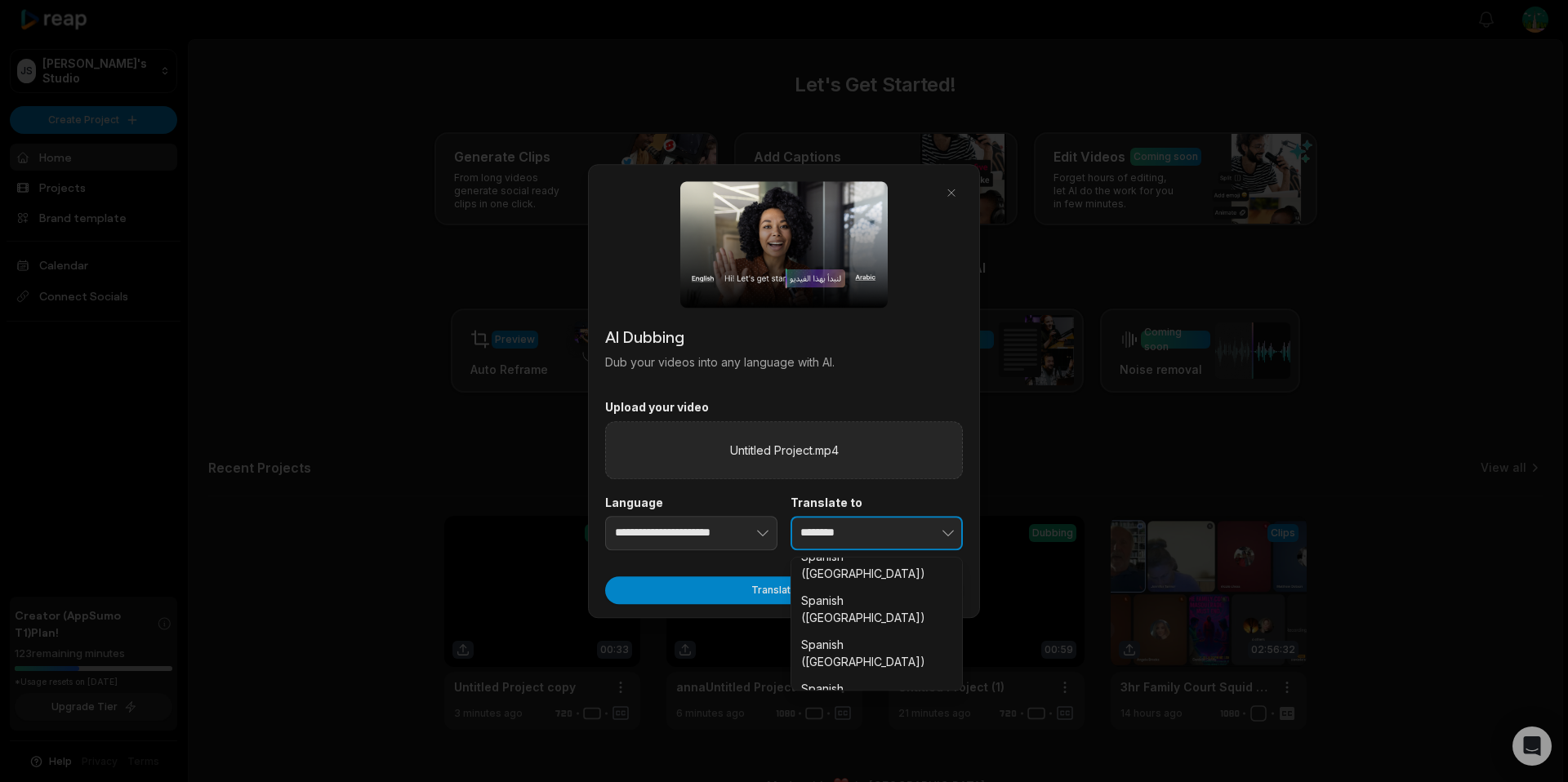
scroll to position [237, 0]
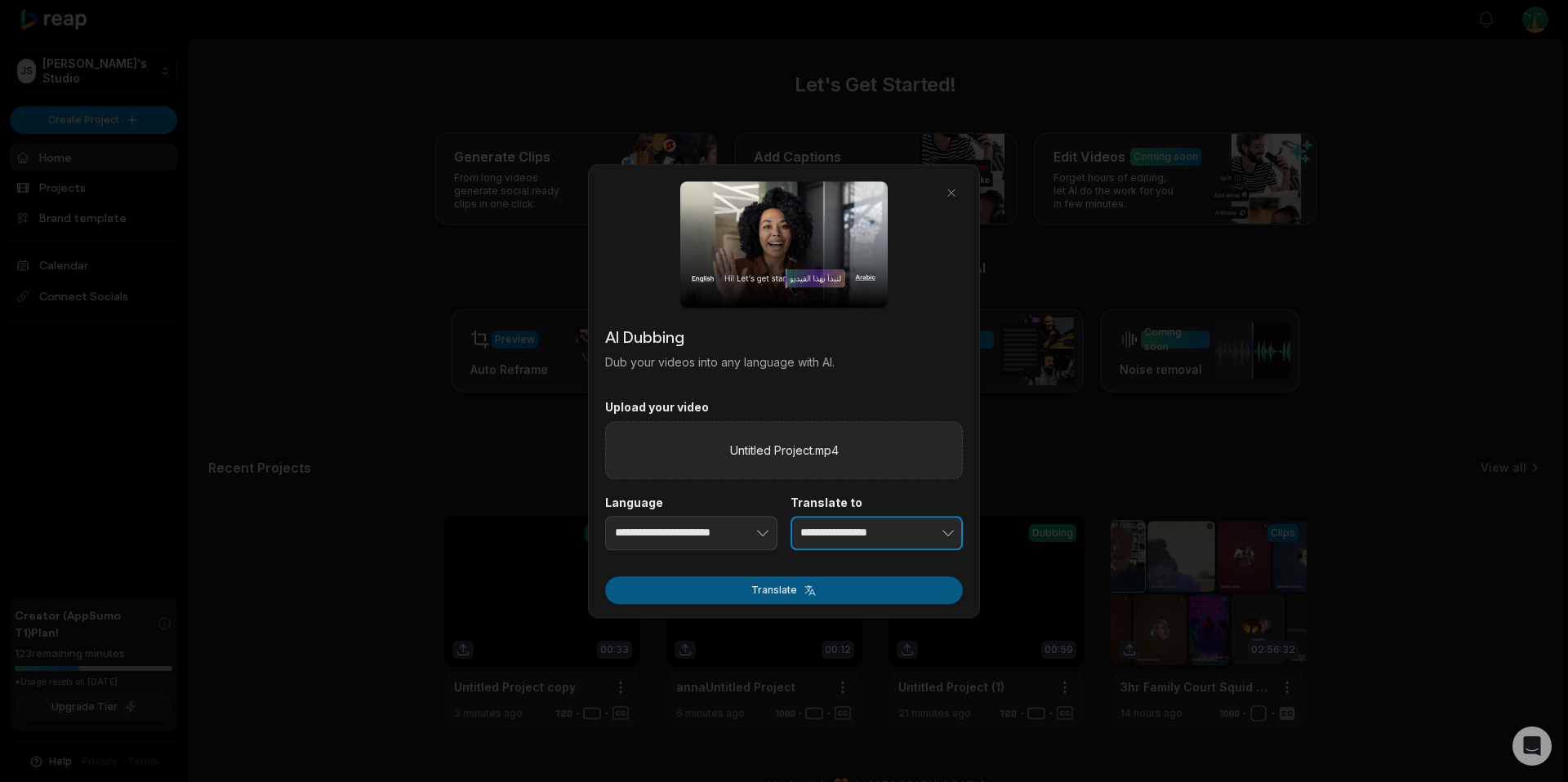
type input "**********"
click at [858, 588] on button "Translate" at bounding box center [784, 590] width 358 height 28
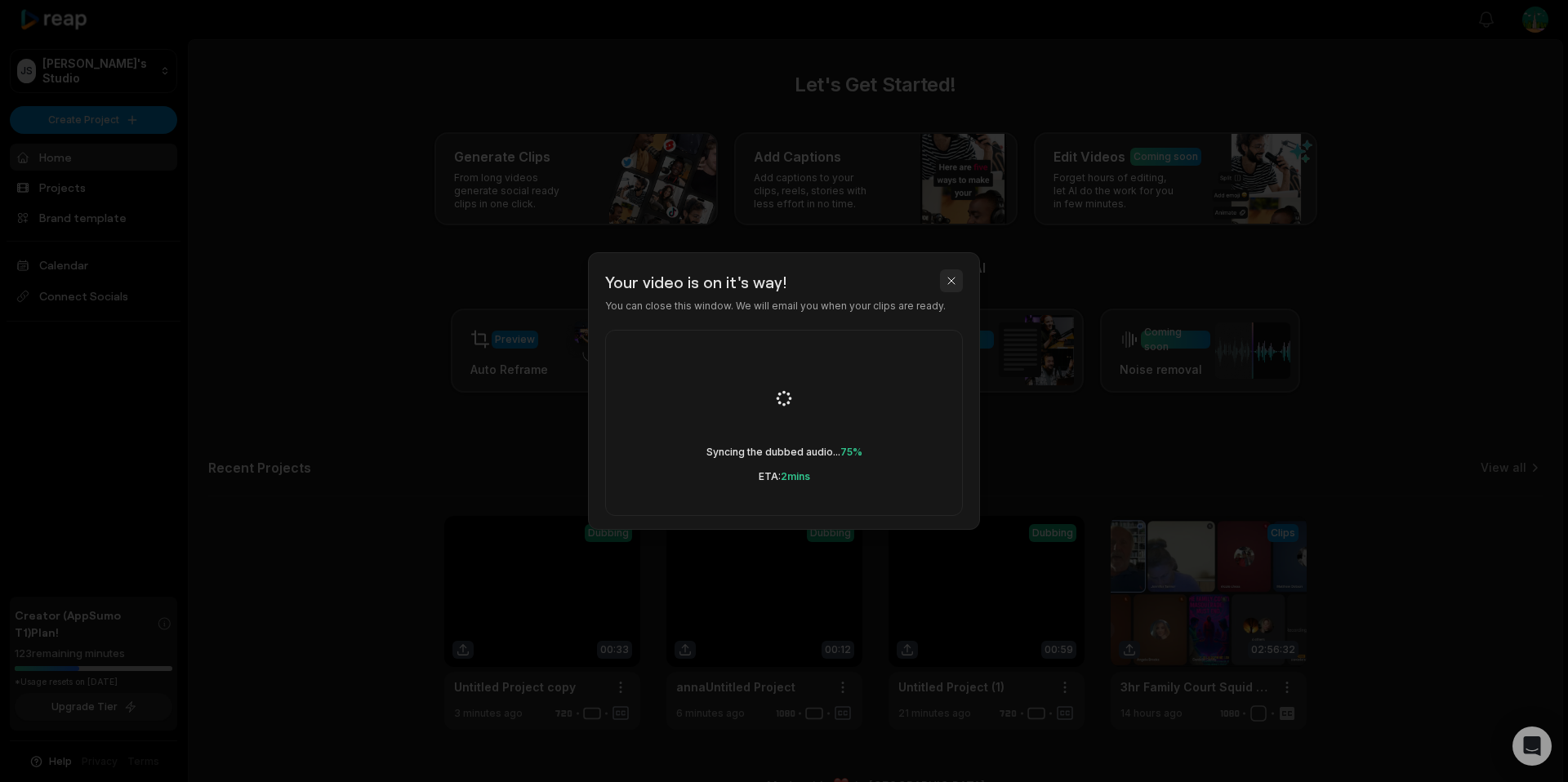
click at [954, 278] on button "button" at bounding box center [951, 280] width 23 height 23
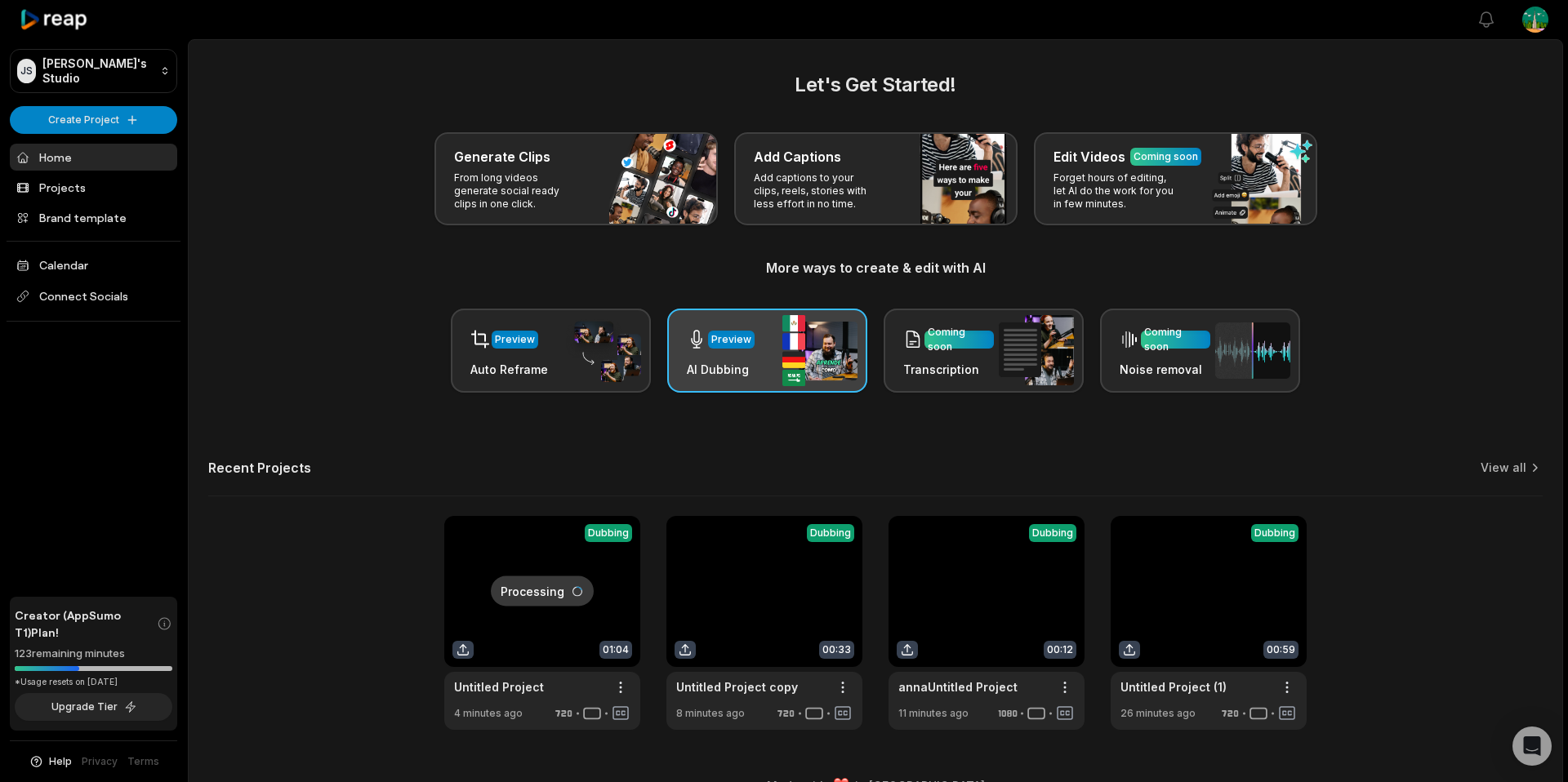
click at [736, 324] on div "Preview" at bounding box center [720, 339] width 68 height 34
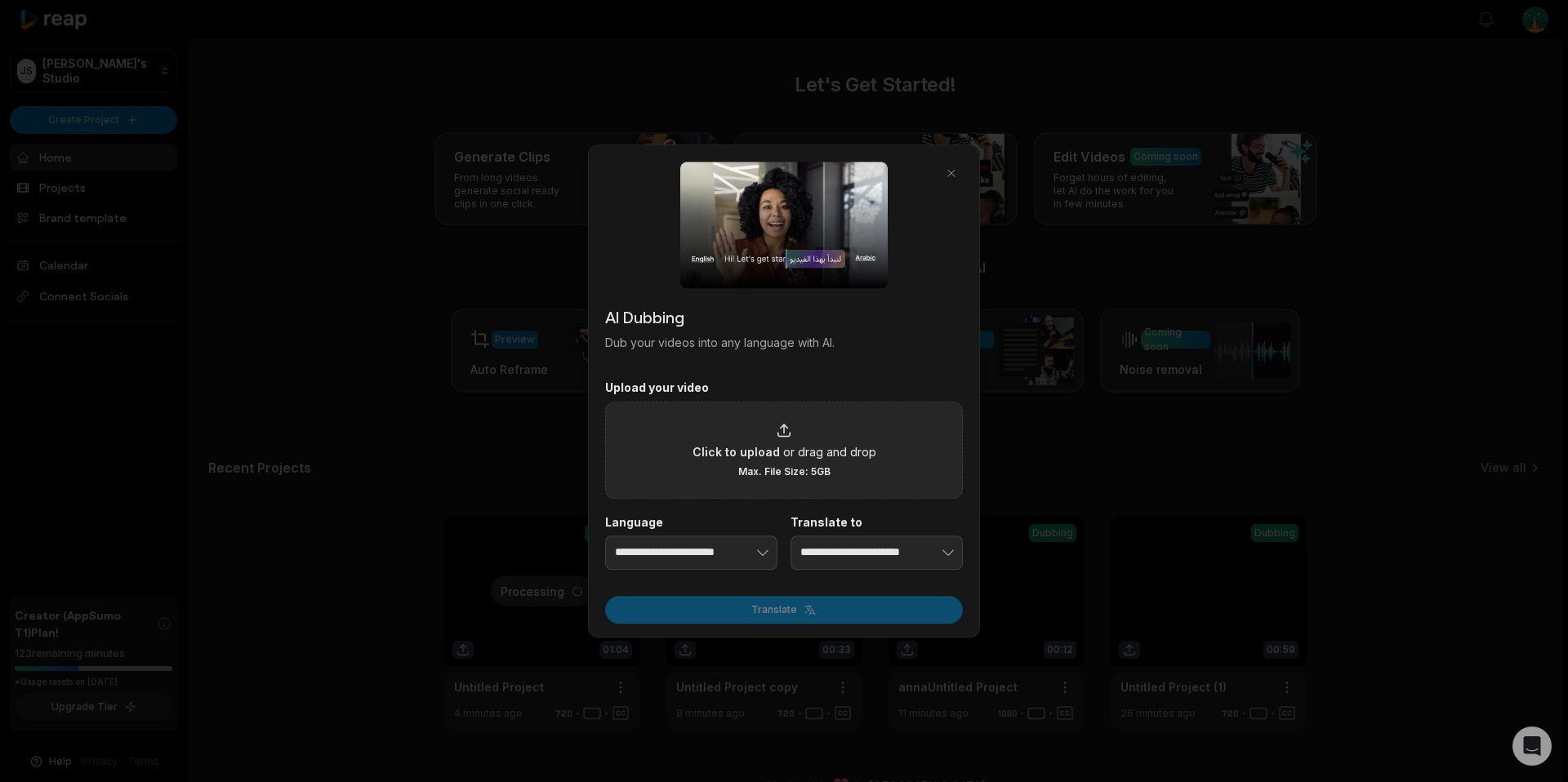
click at [760, 454] on span "Click to upload" at bounding box center [735, 452] width 87 height 17
click at [0, 0] on input "Click to upload or drag and drop Max. File Size: 5GB" at bounding box center [0, 0] width 0 height 0
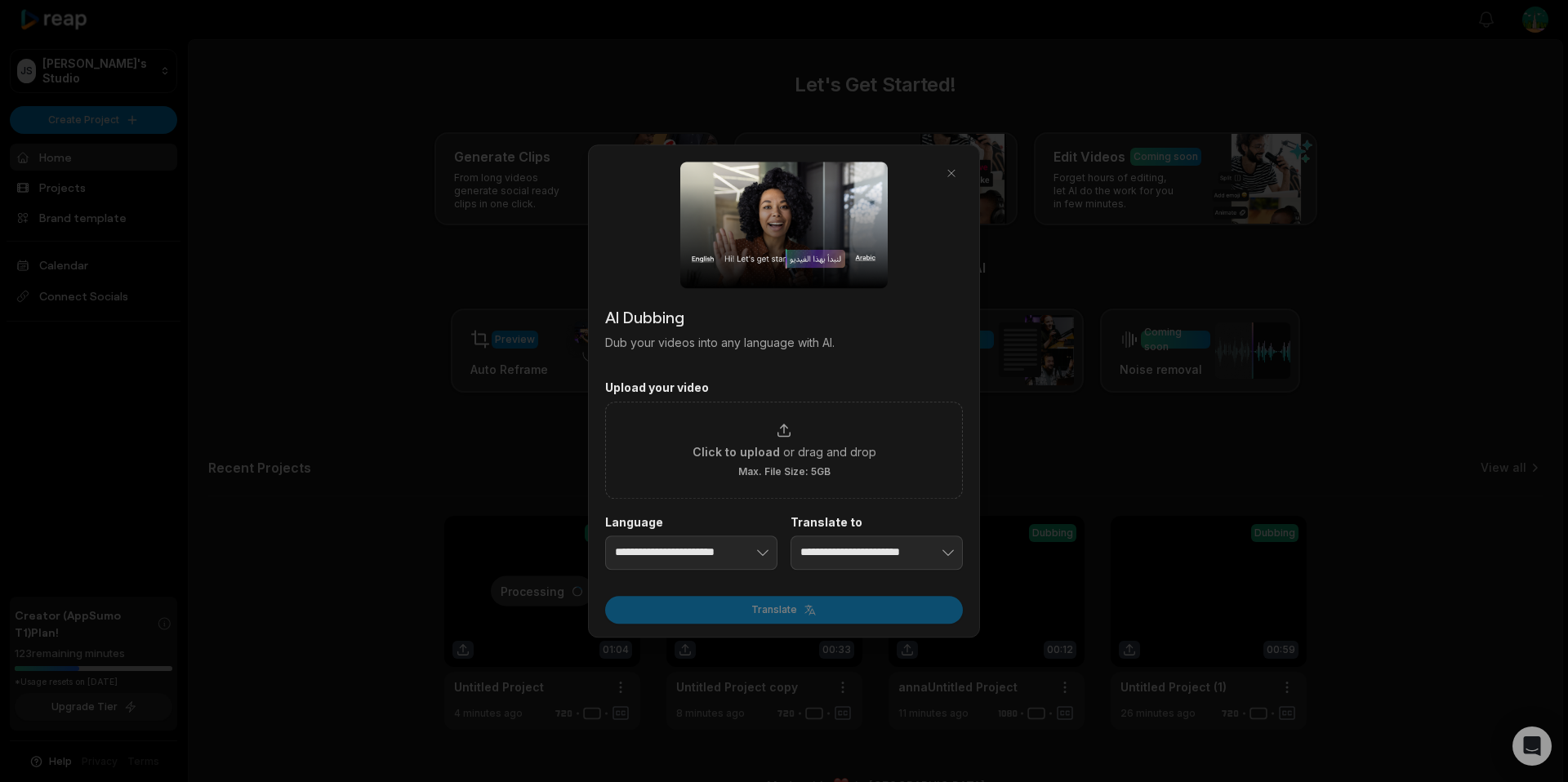
click at [1063, 613] on div at bounding box center [784, 391] width 1568 height 782
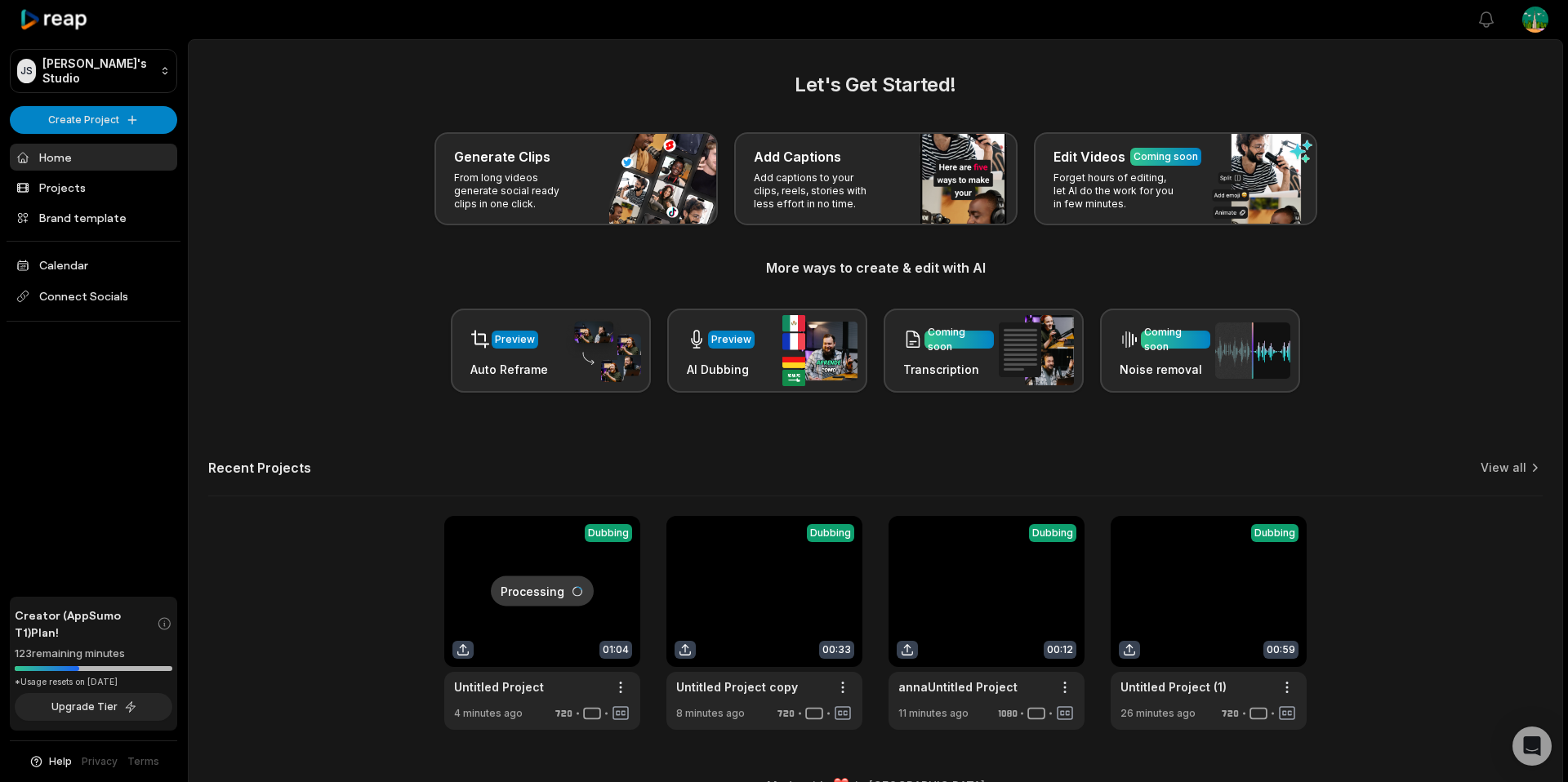
click at [604, 544] on link at bounding box center [542, 623] width 196 height 214
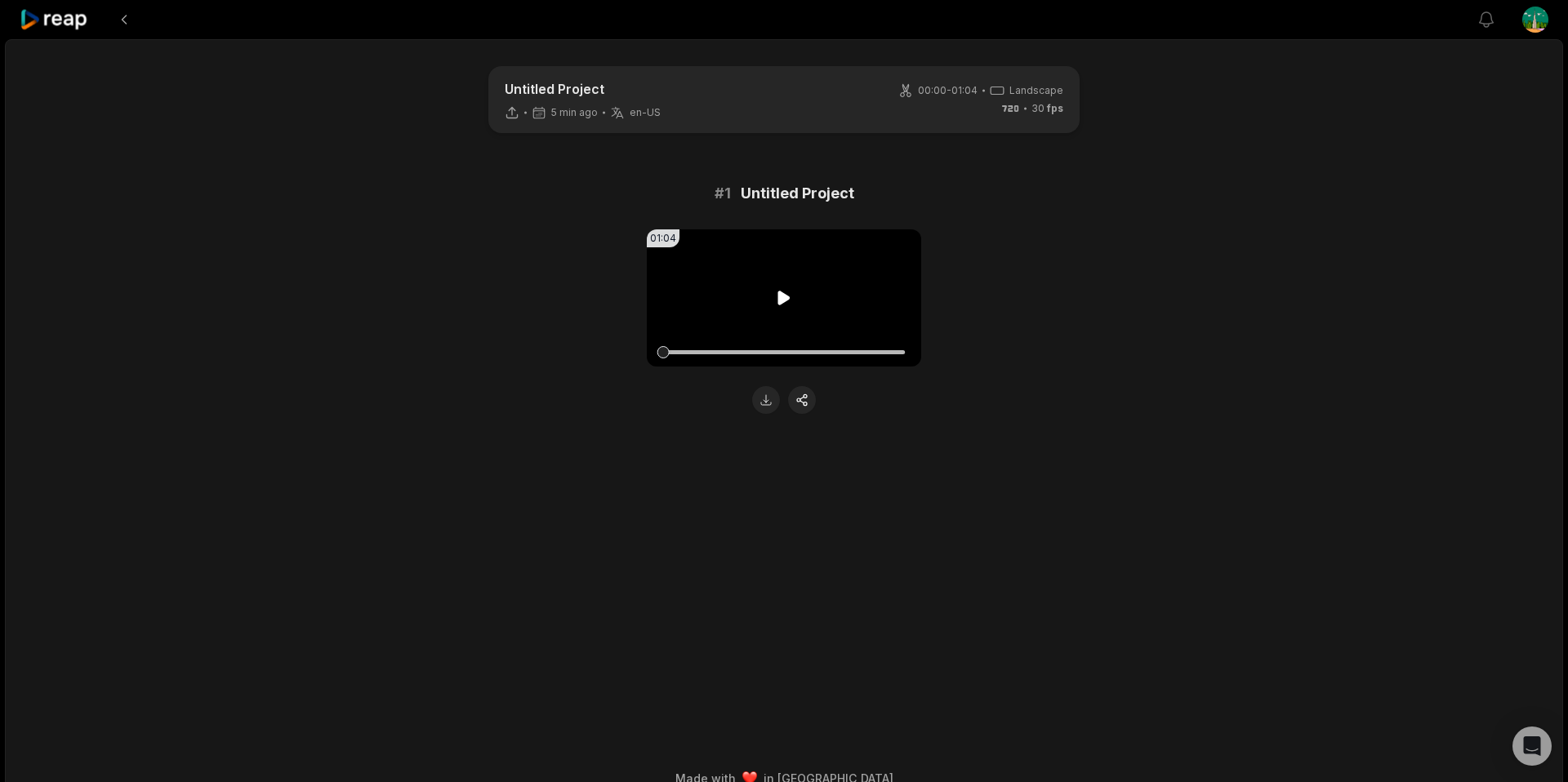
click at [784, 267] on video "Your browser does not support mp4 format." at bounding box center [784, 298] width 274 height 137
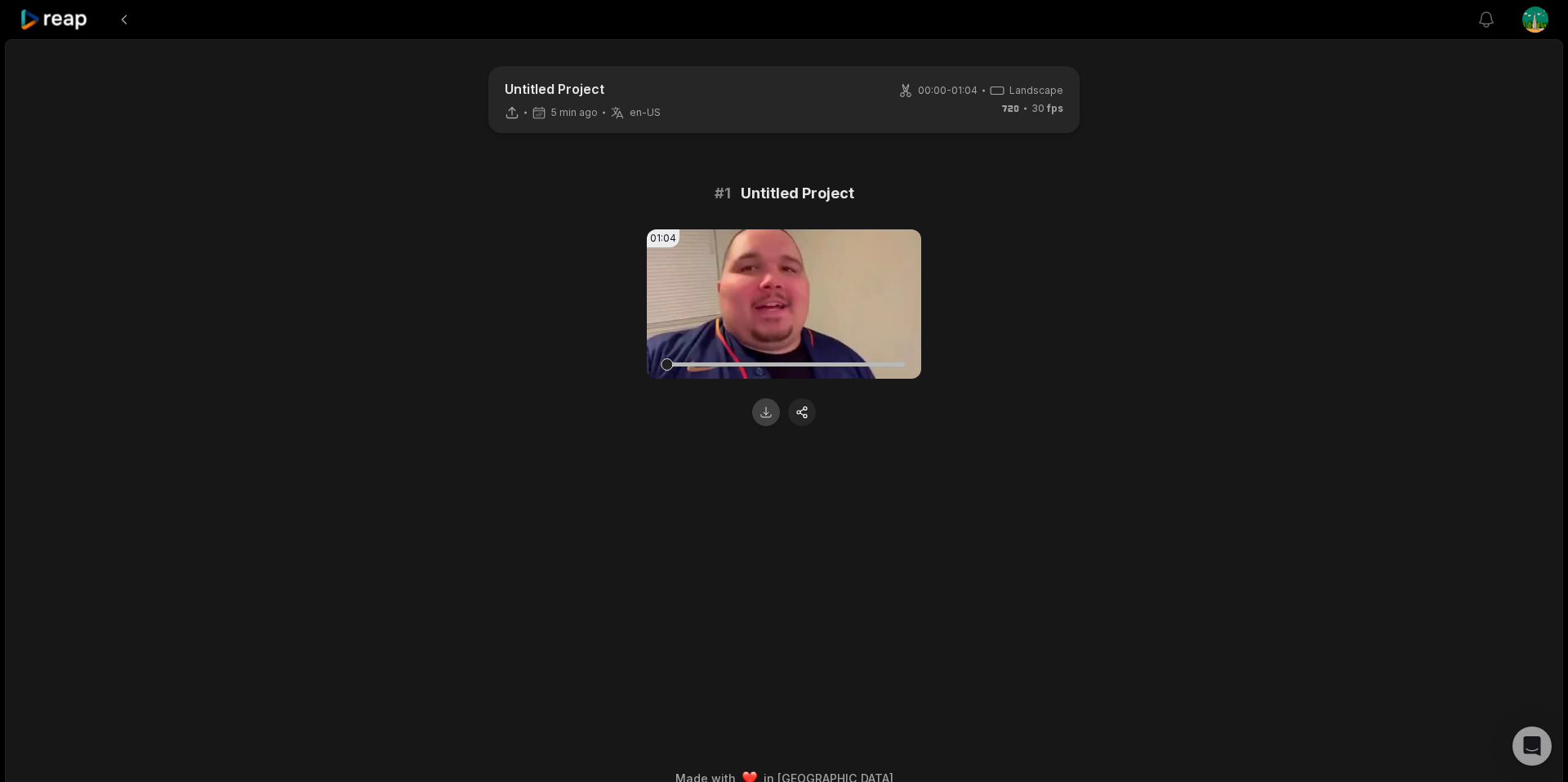
click at [762, 417] on button at bounding box center [766, 412] width 28 height 28
click at [782, 318] on video "Your browser does not support mp4 format." at bounding box center [784, 304] width 274 height 150
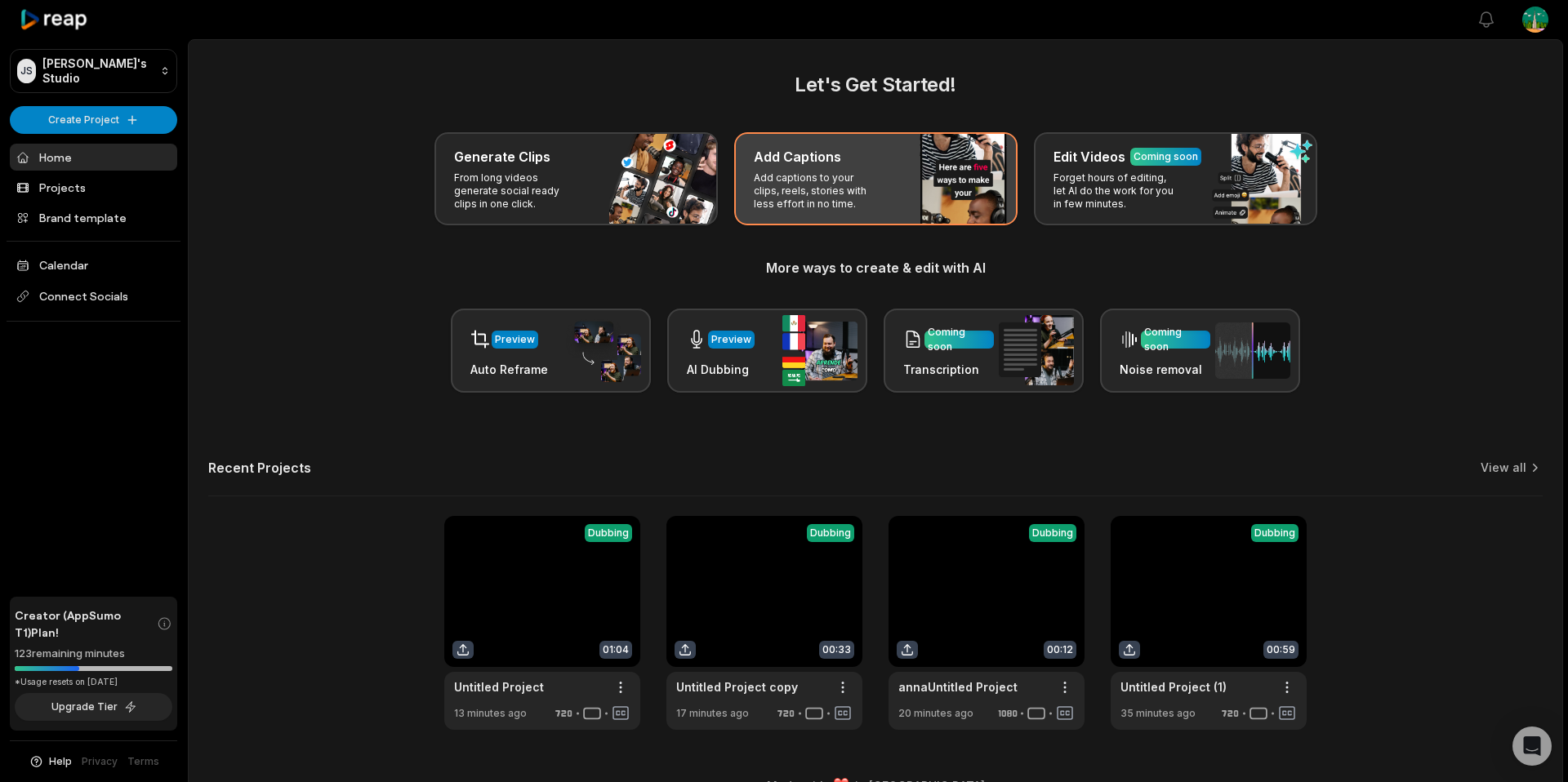
click at [892, 206] on div "Add Captions Add captions to your clips, reels, stories with less effort in no …" at bounding box center [875, 179] width 283 height 93
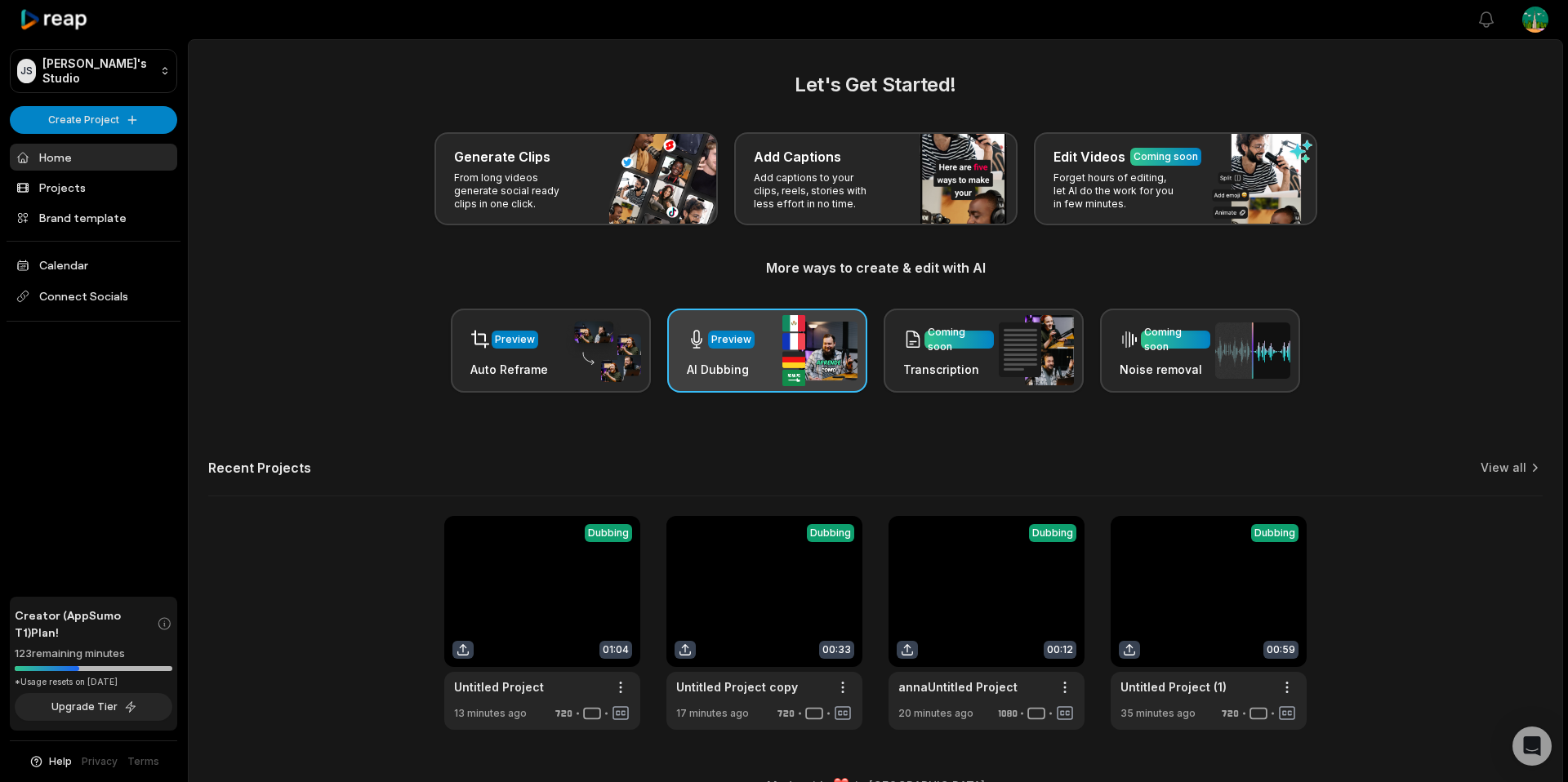
click at [758, 330] on div "Preview AI Dubbing" at bounding box center [767, 350] width 200 height 84
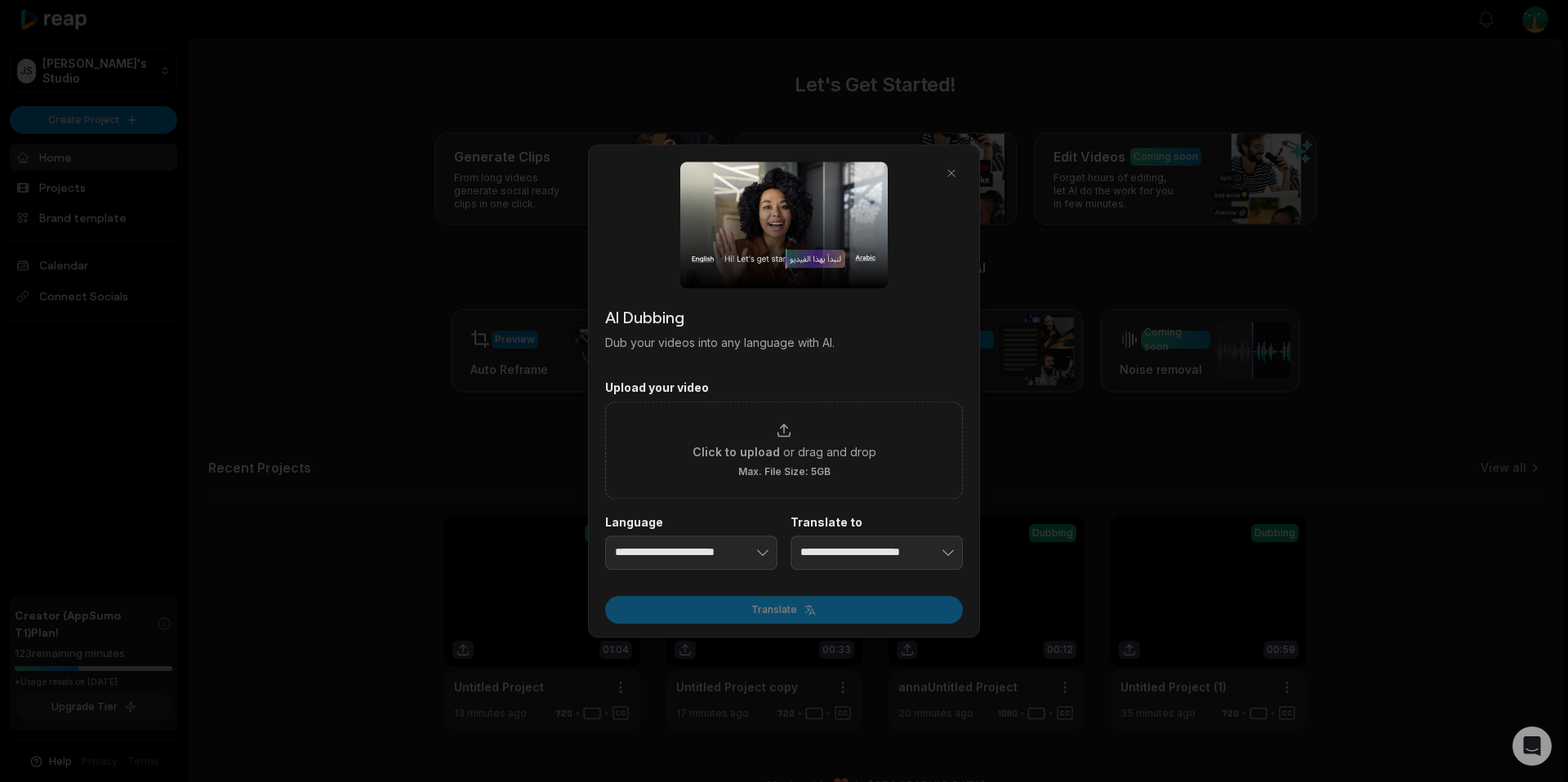
click at [1026, 165] on div at bounding box center [784, 391] width 1568 height 782
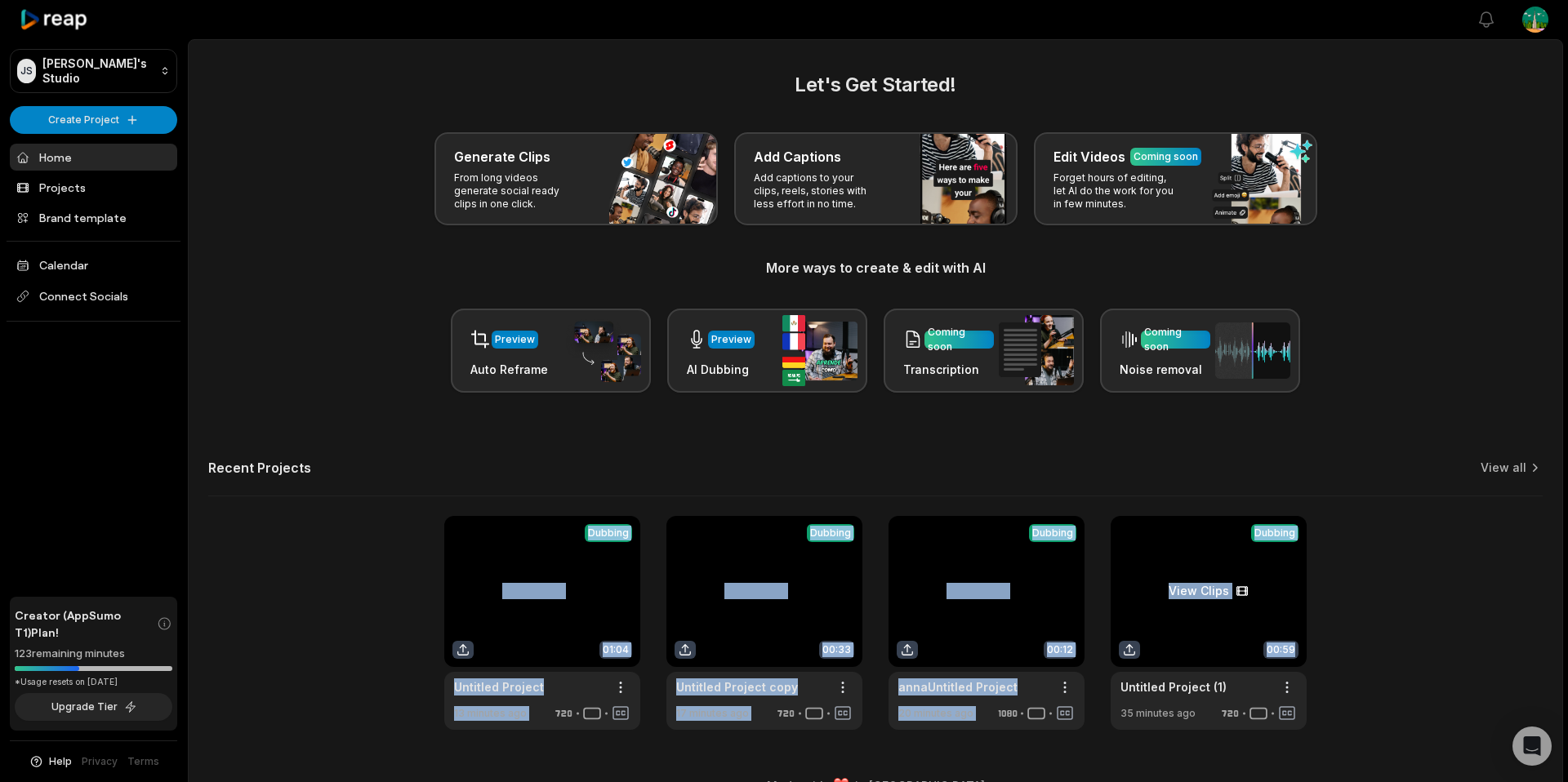
drag, startPoint x: 377, startPoint y: 563, endPoint x: 1258, endPoint y: 695, distance: 890.8
click at [1258, 695] on div "View Clips Dubbing 01:04 Untitled Project Open options 13 minutes ago View Clip…" at bounding box center [875, 623] width 1334 height 214
click at [1295, 687] on html "[PERSON_NAME]'s Studio Create Project Home Projects Brand template Calendar Con…" at bounding box center [784, 391] width 1568 height 782
click at [1245, 744] on span "Delete" at bounding box center [1238, 745] width 36 height 17
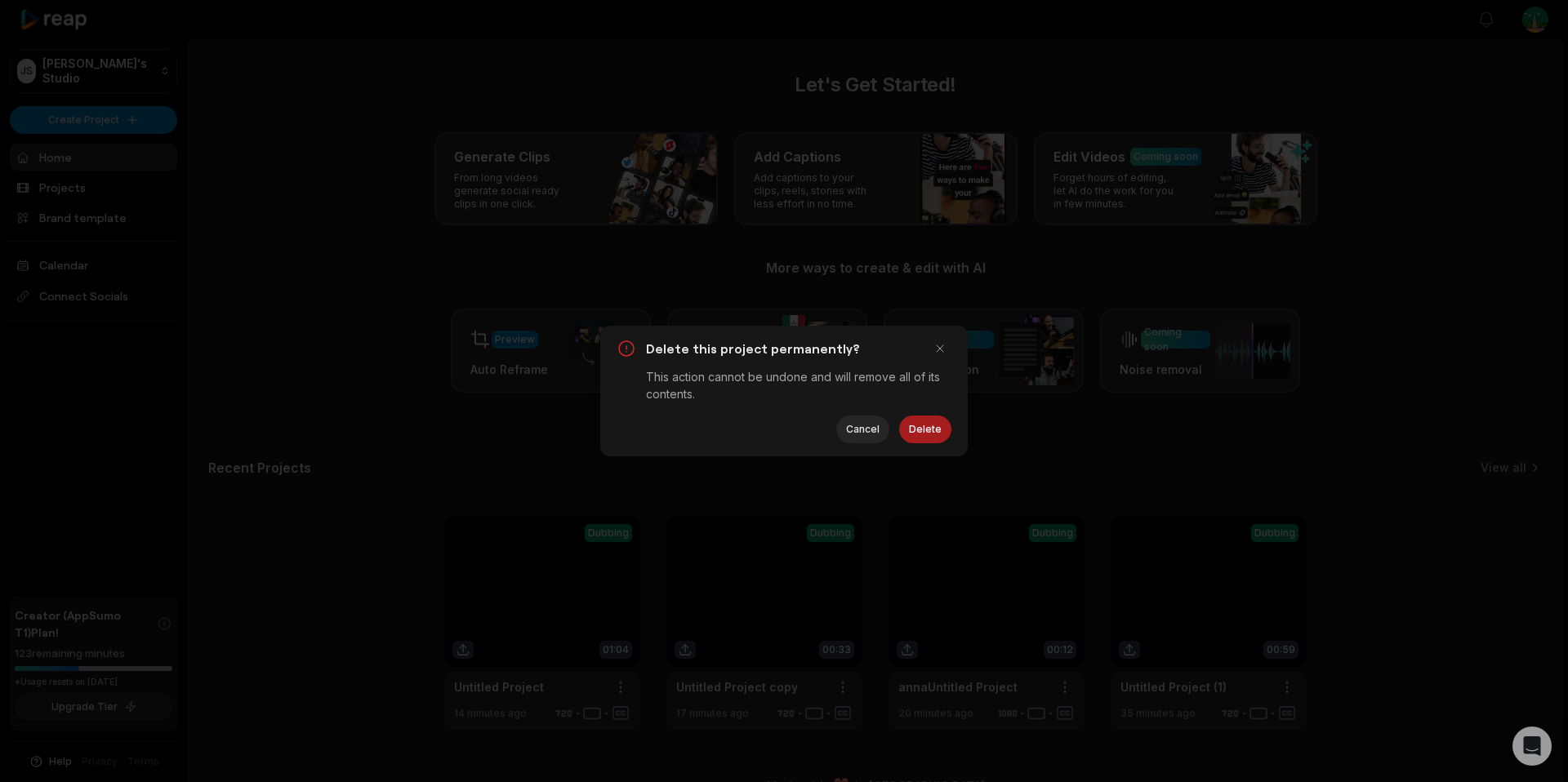
click at [918, 419] on button "Delete" at bounding box center [925, 429] width 52 height 28
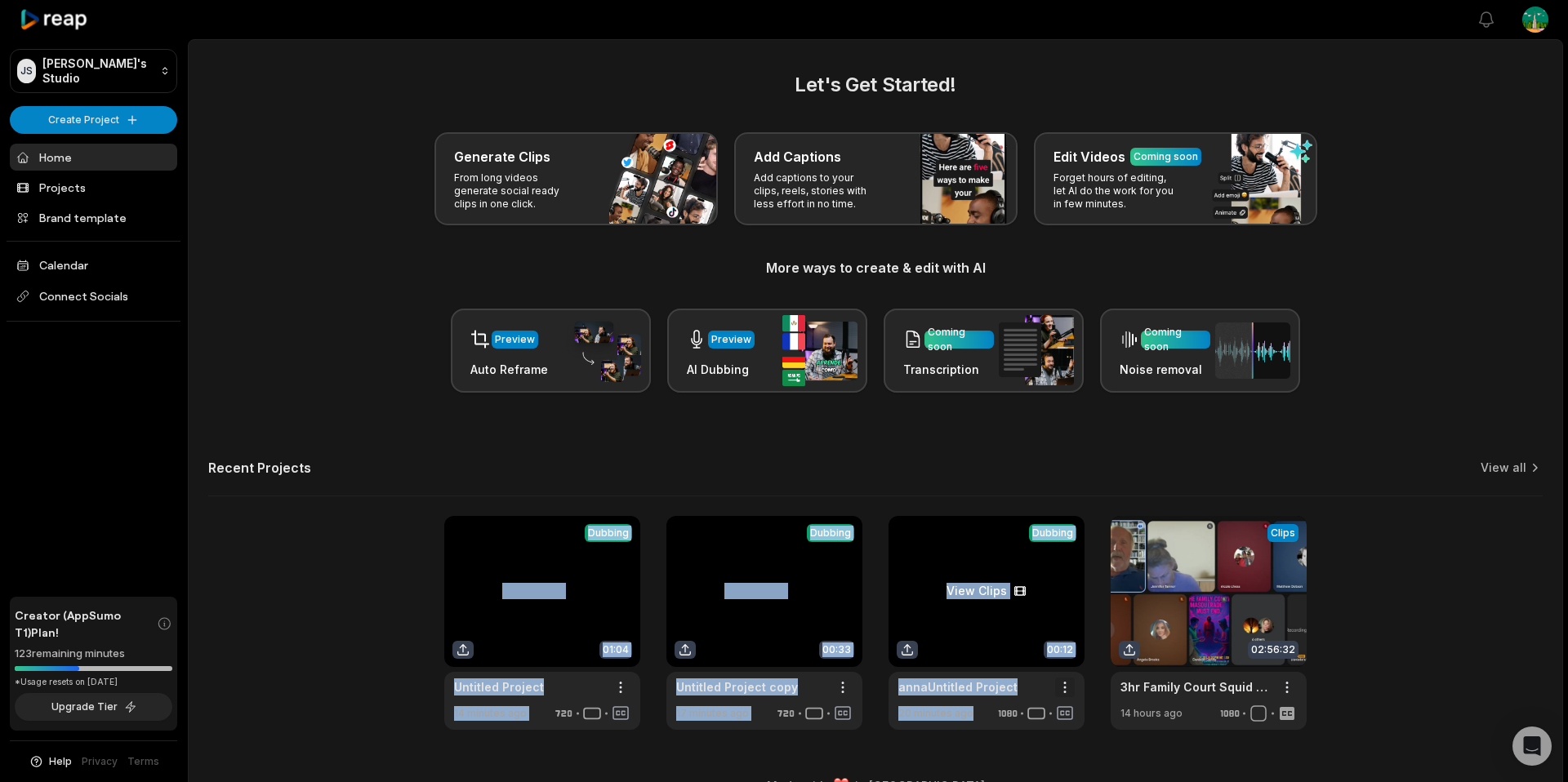
click at [1067, 681] on html "[PERSON_NAME]'s Studio Create Project Home Projects Brand template Calendar Con…" at bounding box center [784, 391] width 1568 height 782
click at [1021, 745] on span "Delete" at bounding box center [1015, 745] width 36 height 17
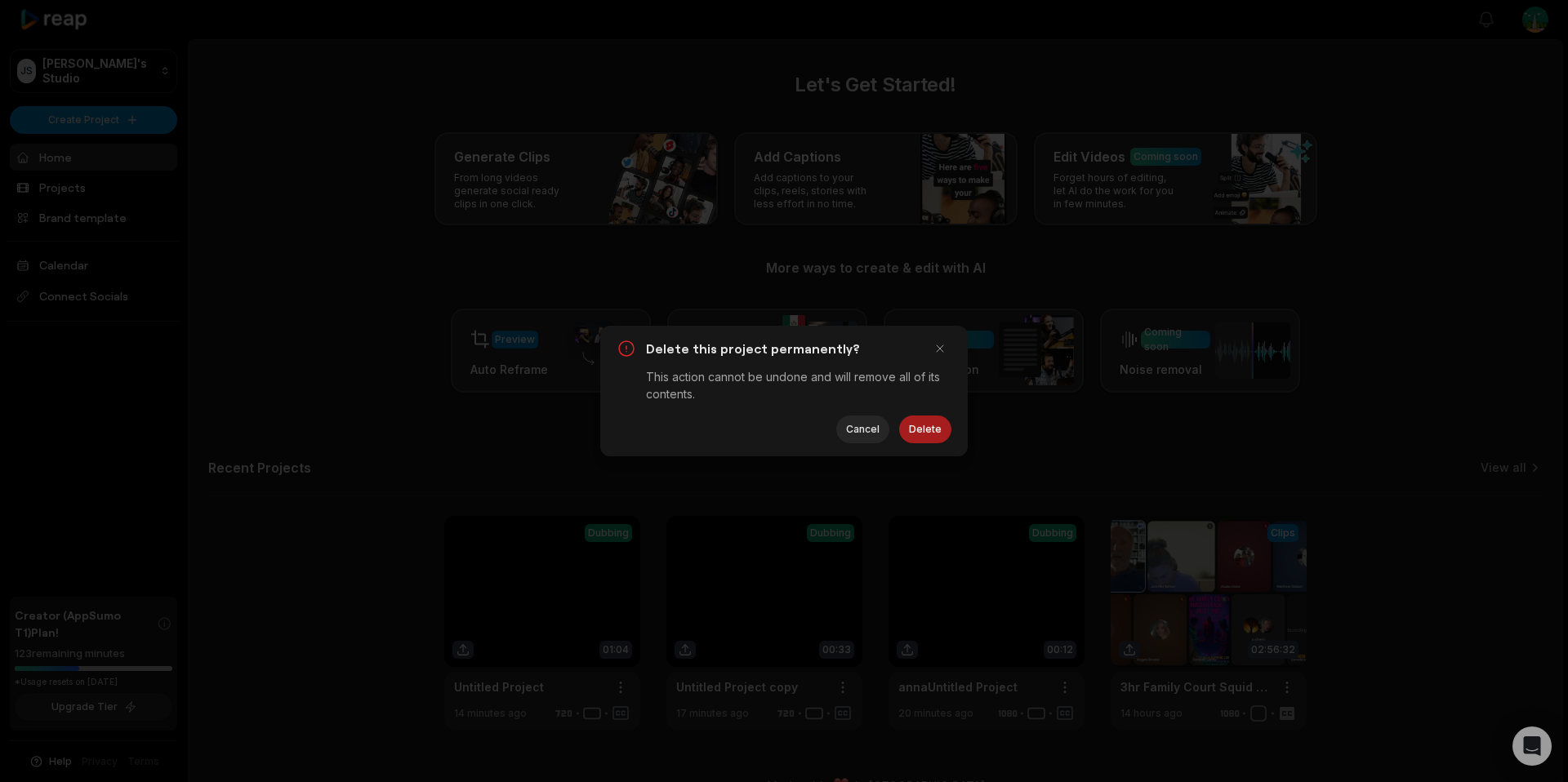
click at [925, 420] on button "Delete" at bounding box center [925, 429] width 52 height 28
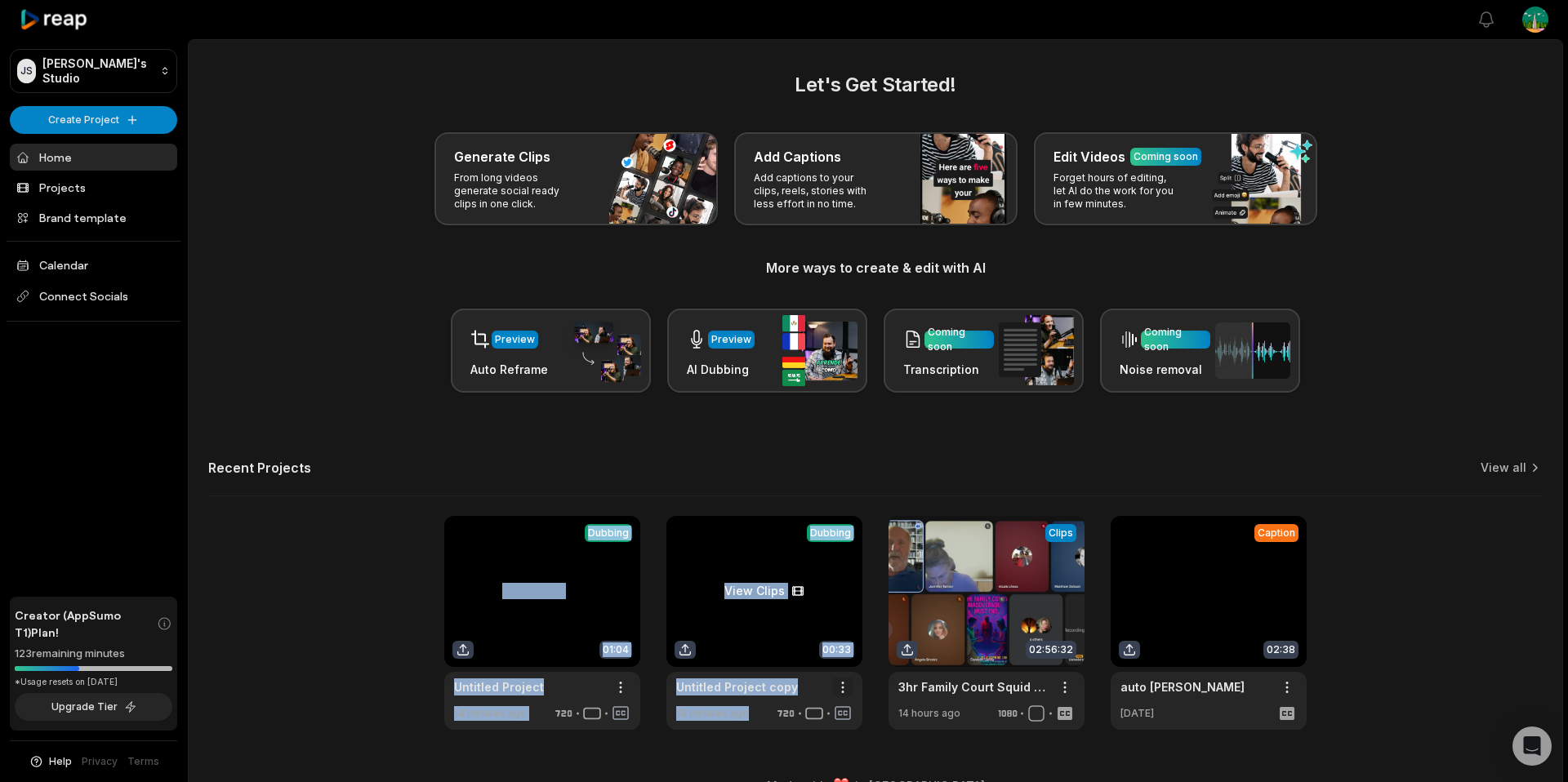
click at [850, 689] on html "[PERSON_NAME]'s Studio Create Project Home Projects Brand template Calendar Con…" at bounding box center [784, 391] width 1568 height 782
click at [784, 741] on span "Delete" at bounding box center [794, 745] width 36 height 17
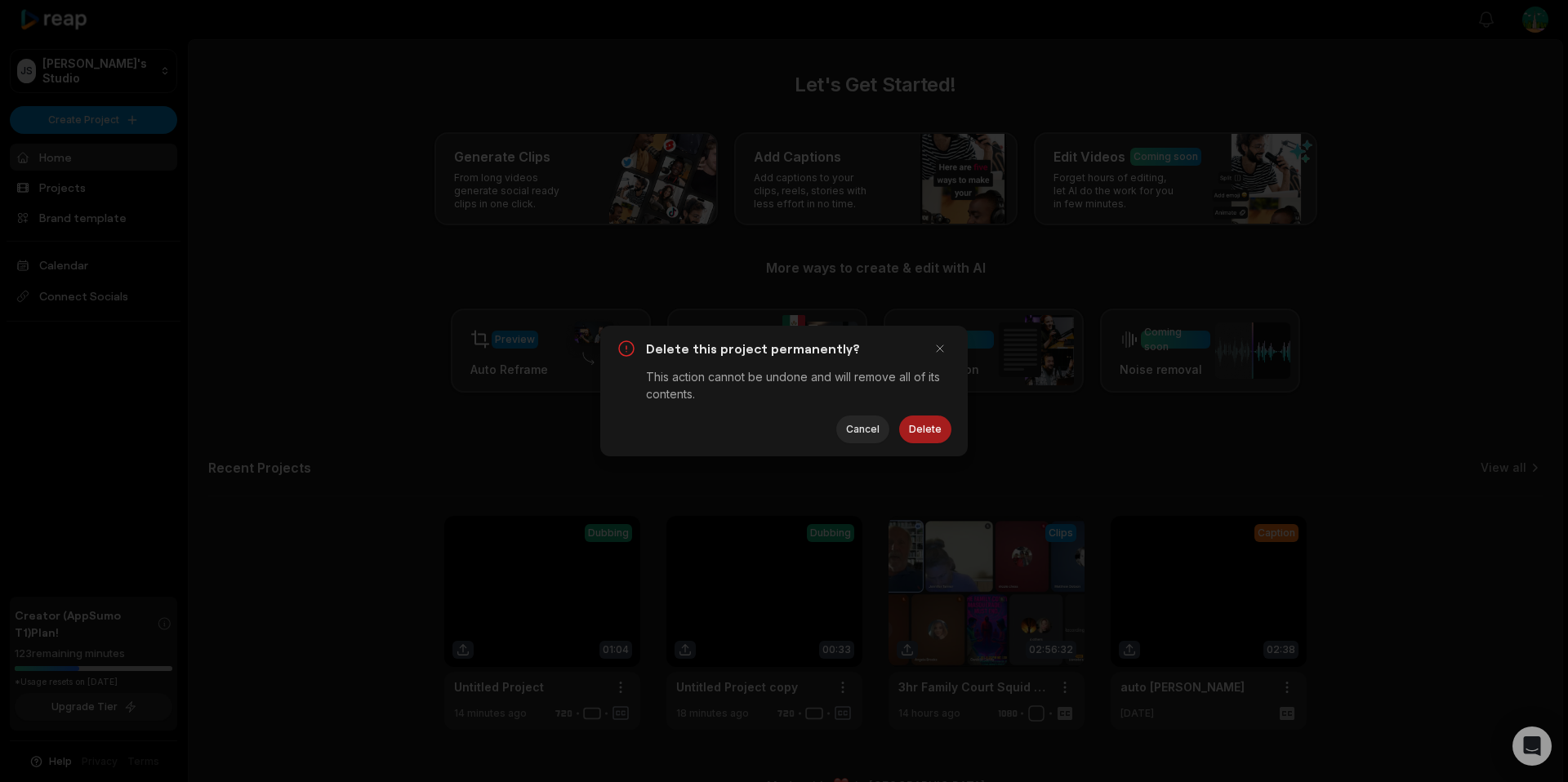
click at [924, 431] on button "Delete" at bounding box center [925, 429] width 52 height 28
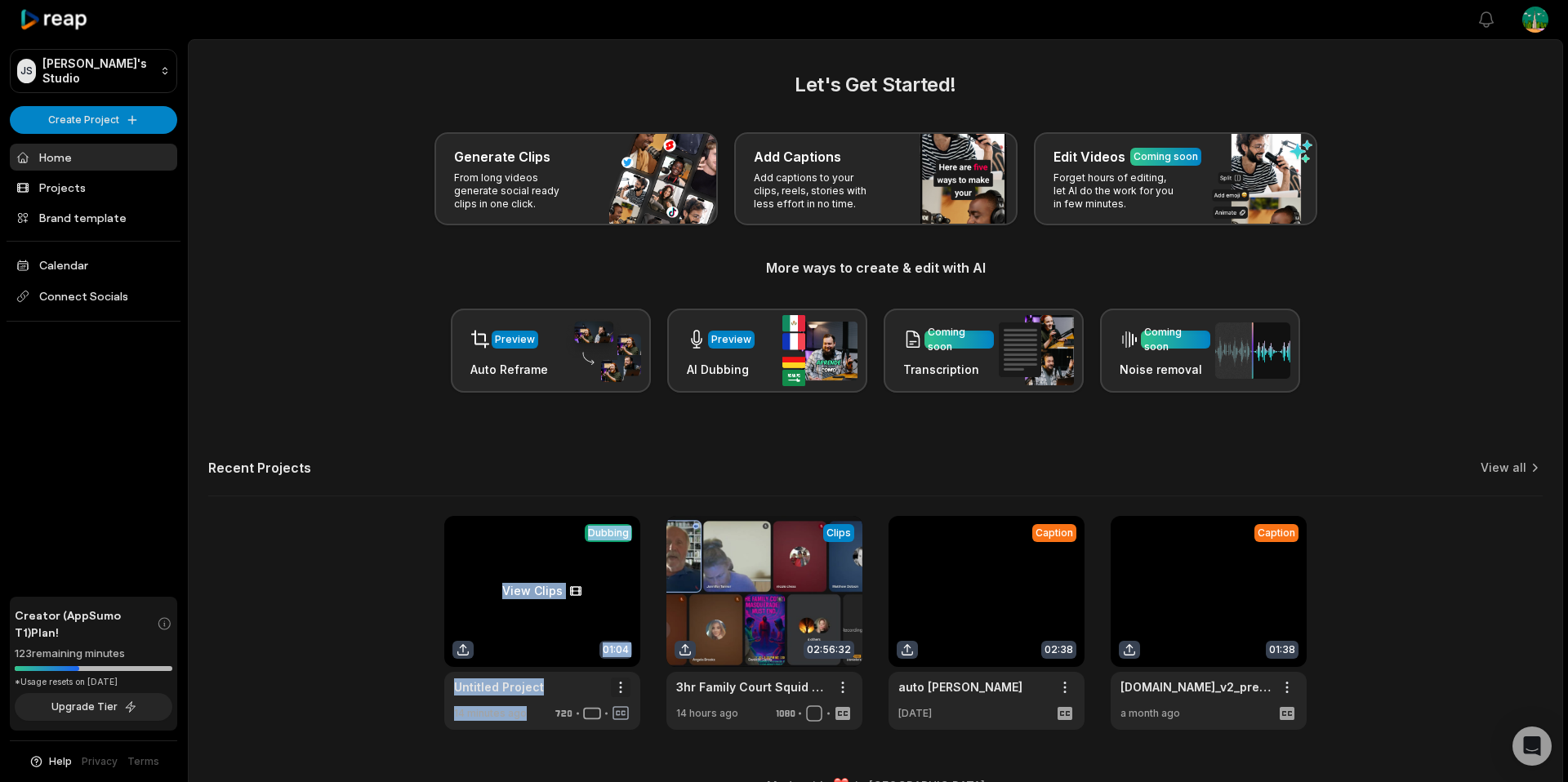
click at [617, 686] on html "[PERSON_NAME]'s Studio Create Project Home Projects Brand template Calendar Con…" at bounding box center [784, 391] width 1568 height 782
click at [592, 747] on div "Delete" at bounding box center [574, 746] width 105 height 27
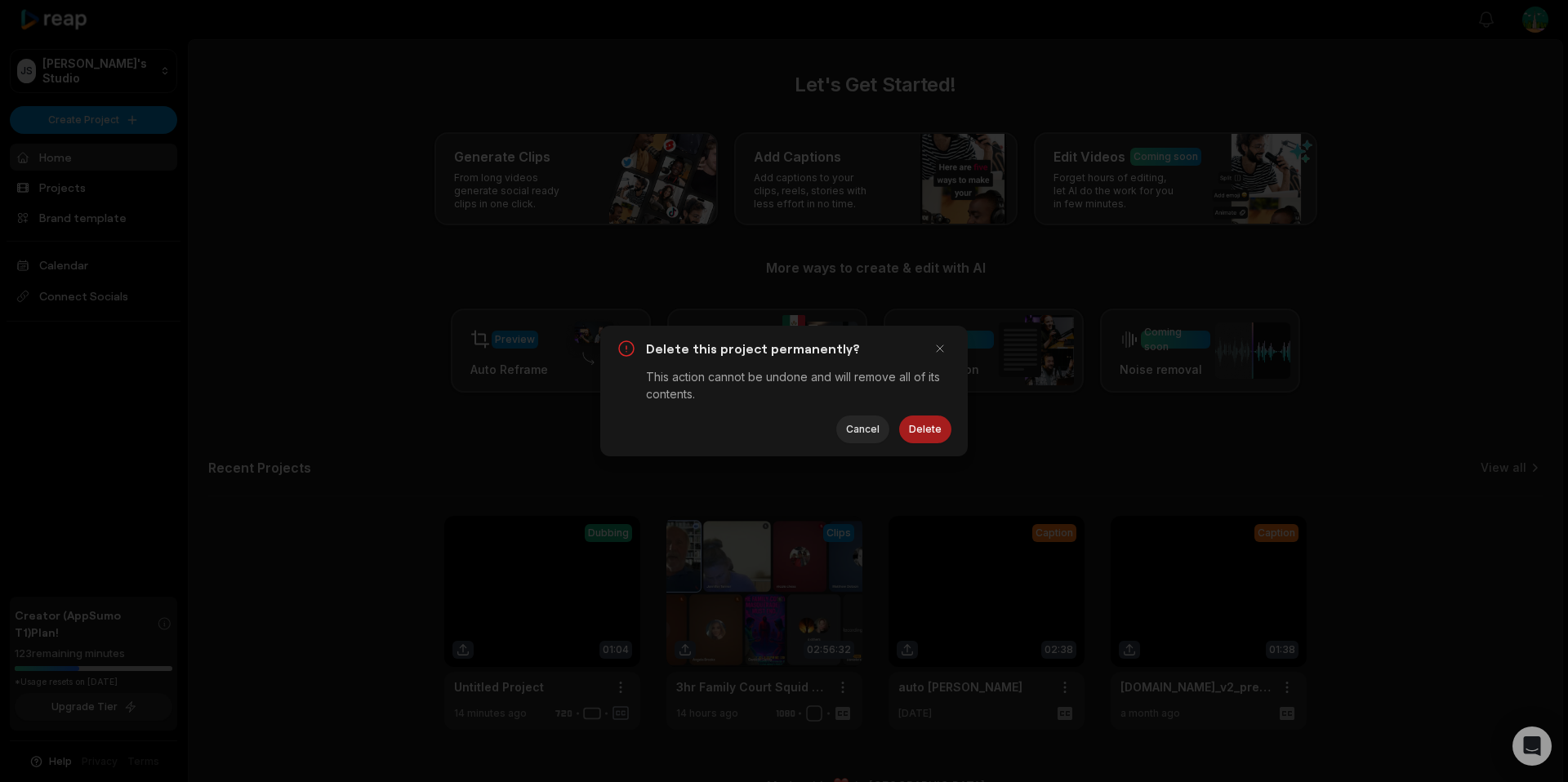
click at [928, 427] on button "Delete" at bounding box center [925, 429] width 52 height 28
